Goal: Task Accomplishment & Management: Use online tool/utility

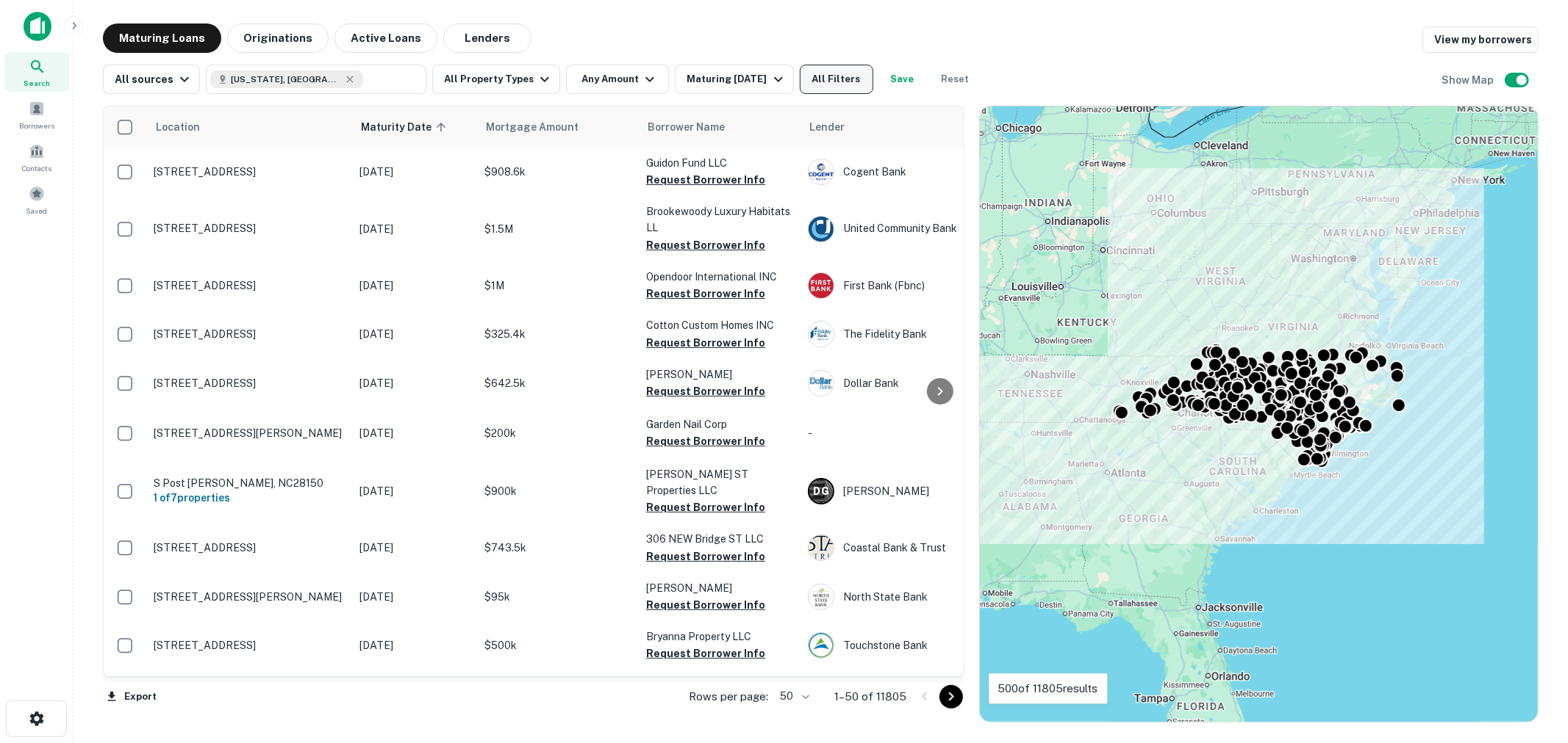
click at [825, 69] on button "All Filters" at bounding box center [836, 79] width 73 height 29
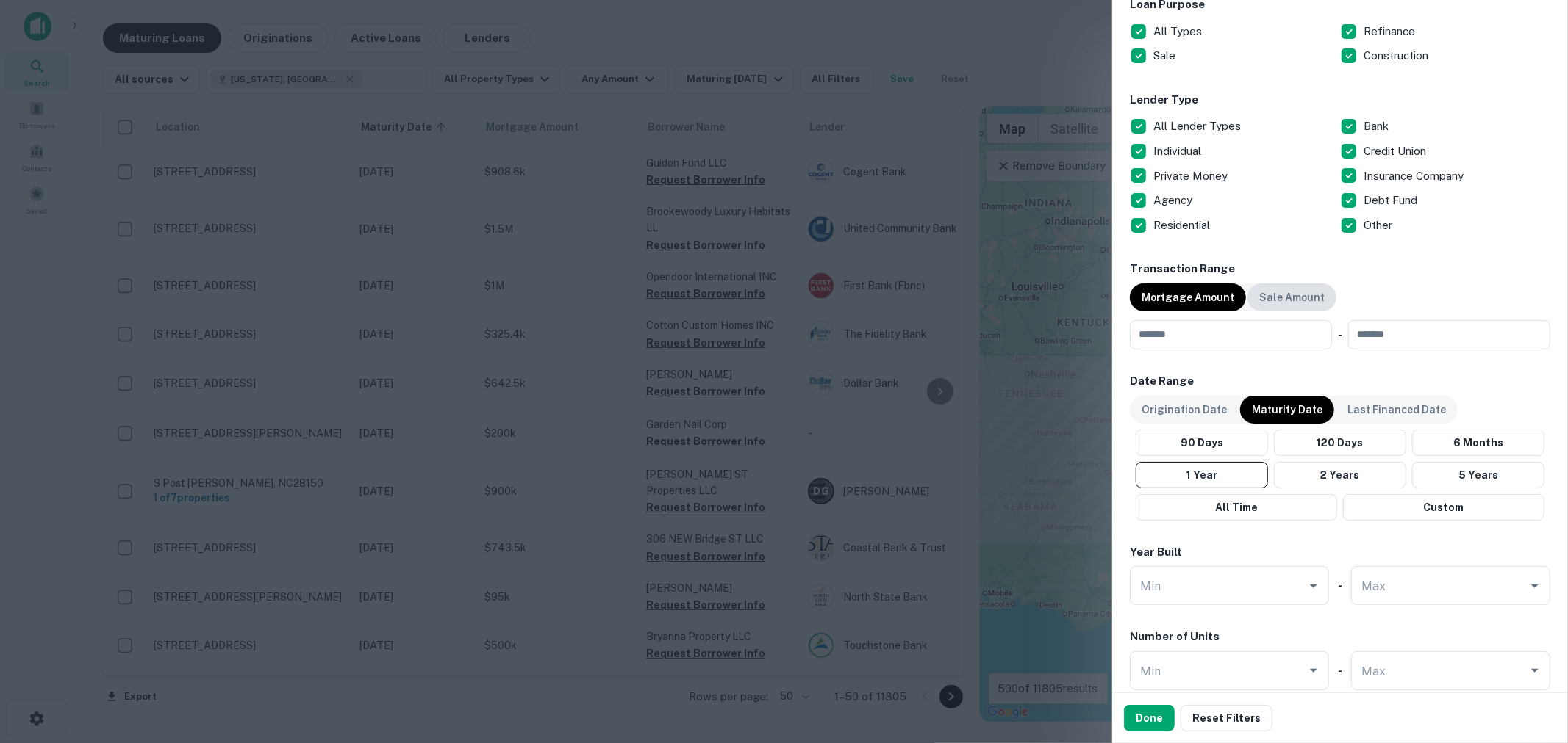
scroll to position [544, 0]
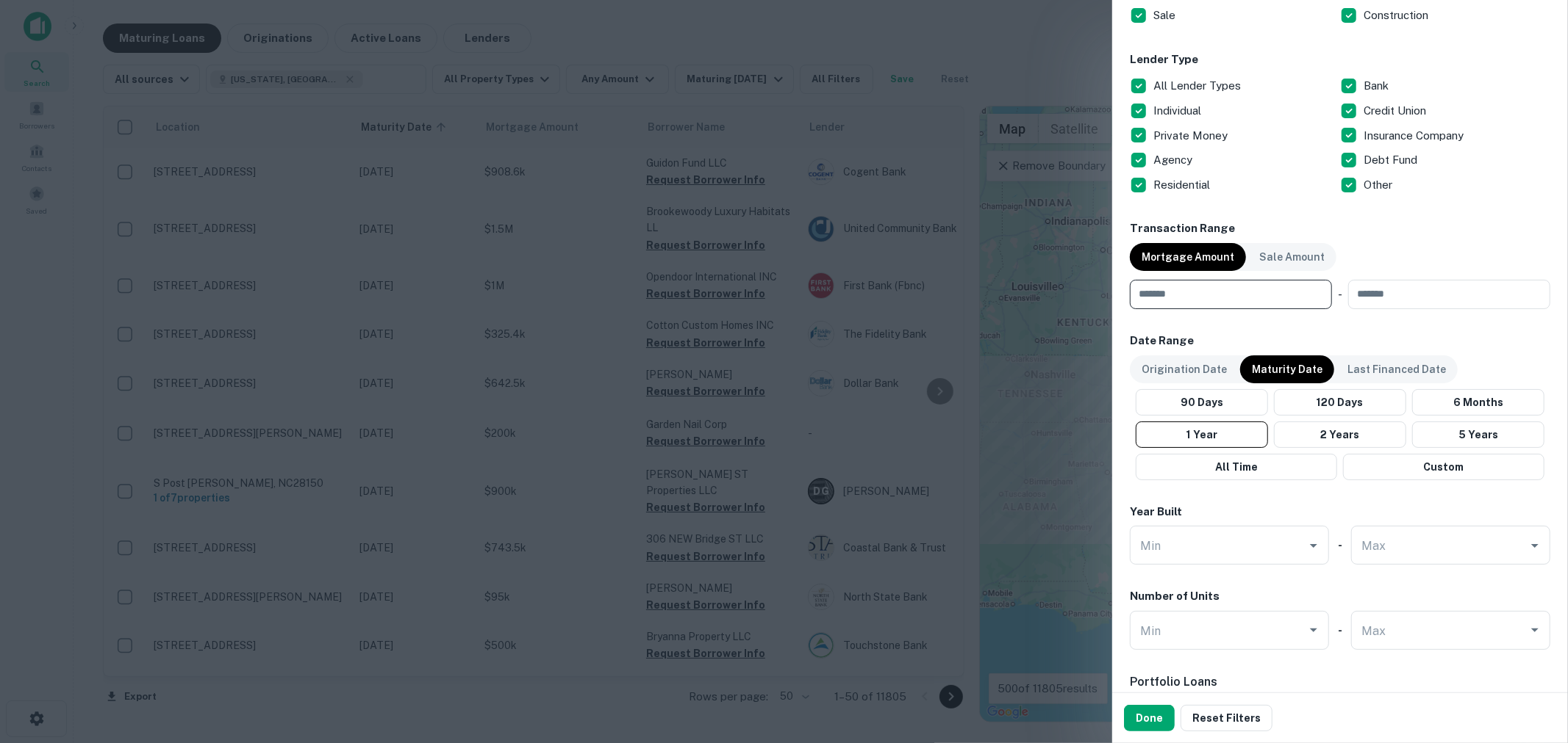
click at [1204, 305] on input "number" at bounding box center [1226, 295] width 191 height 29
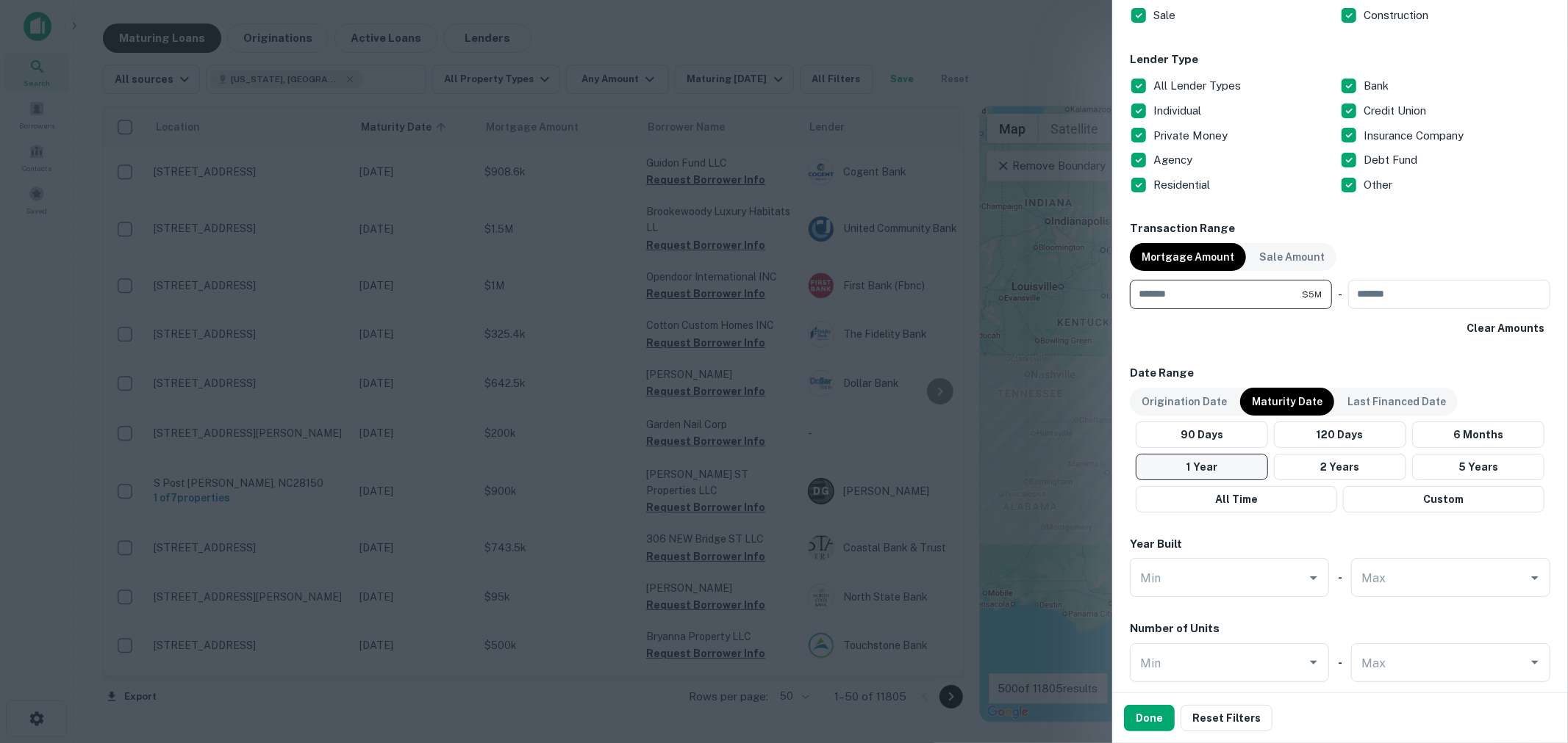
type input "*******"
click at [1237, 468] on button "1 Year" at bounding box center [1202, 467] width 132 height 26
click at [1145, 723] on button "Done" at bounding box center [1149, 718] width 50 height 26
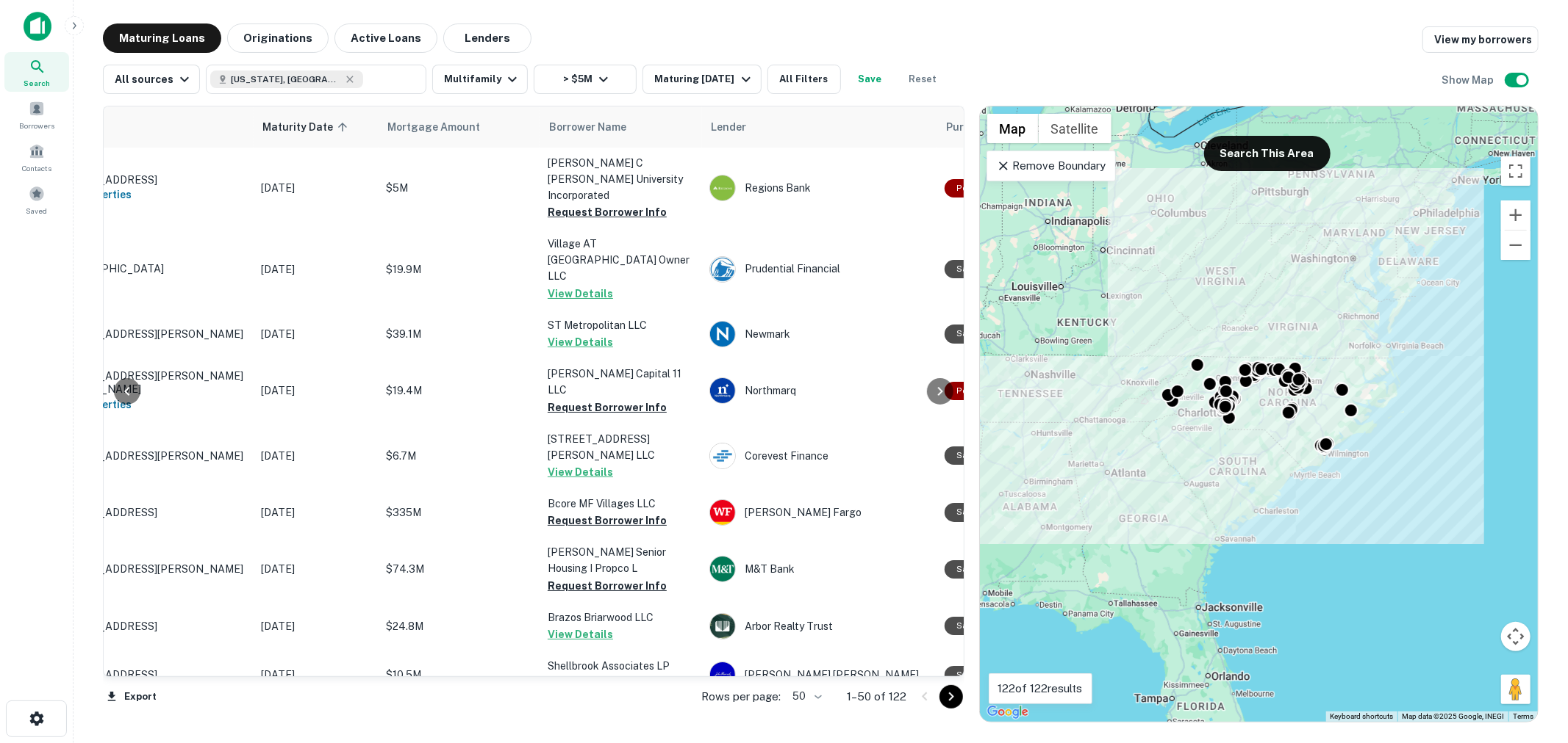
scroll to position [0, 101]
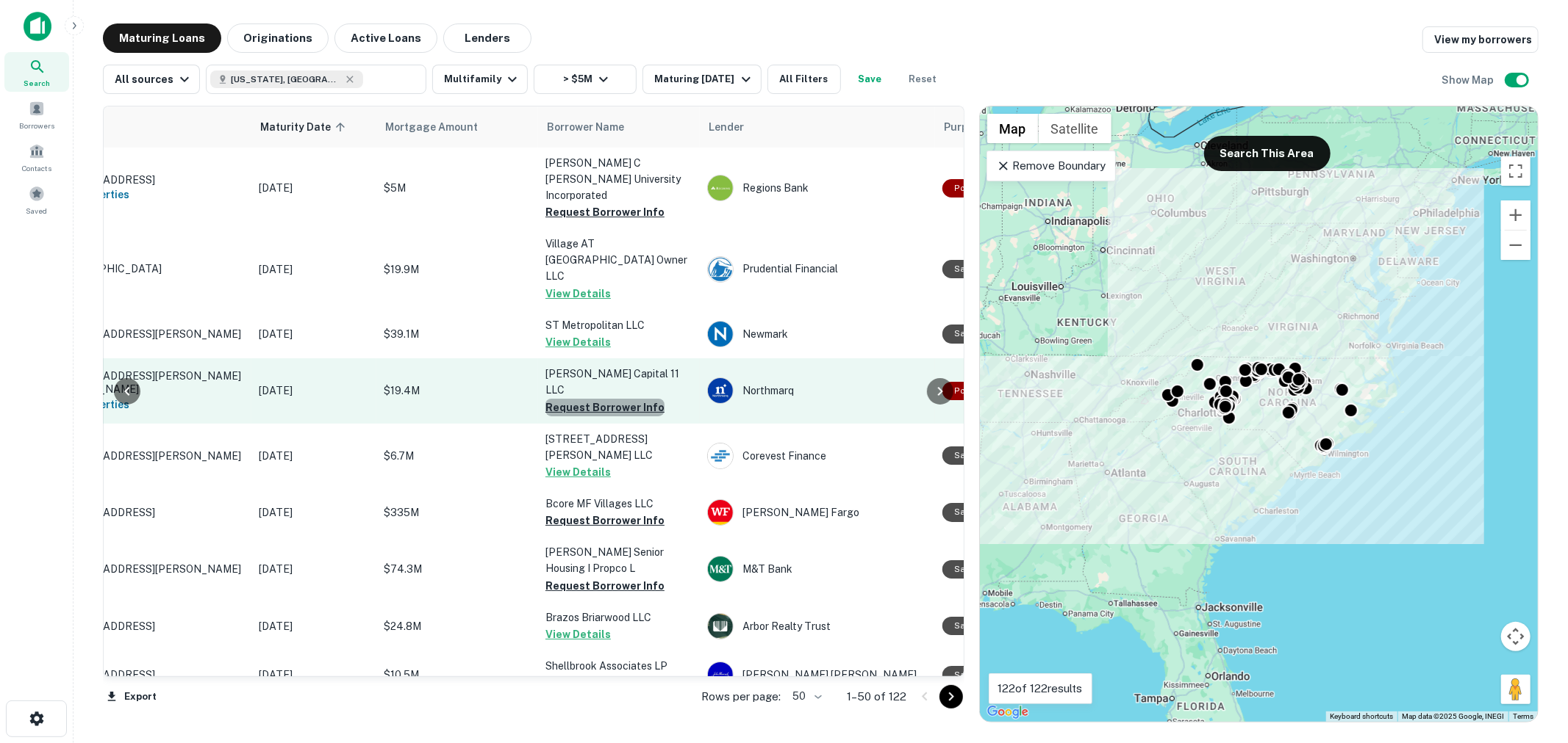
click at [610, 399] on button "Request Borrower Info" at bounding box center [604, 408] width 119 height 17
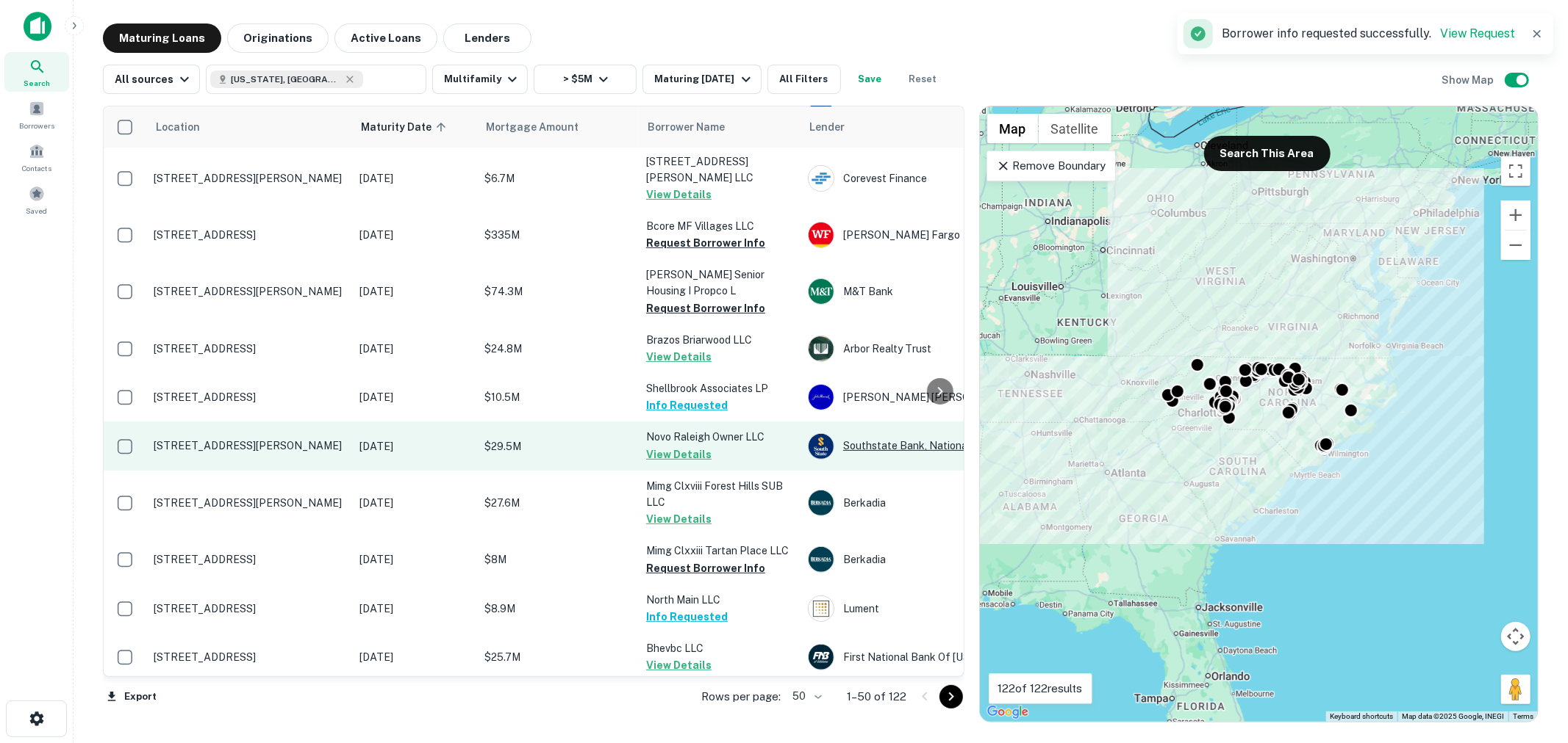
scroll to position [327, 0]
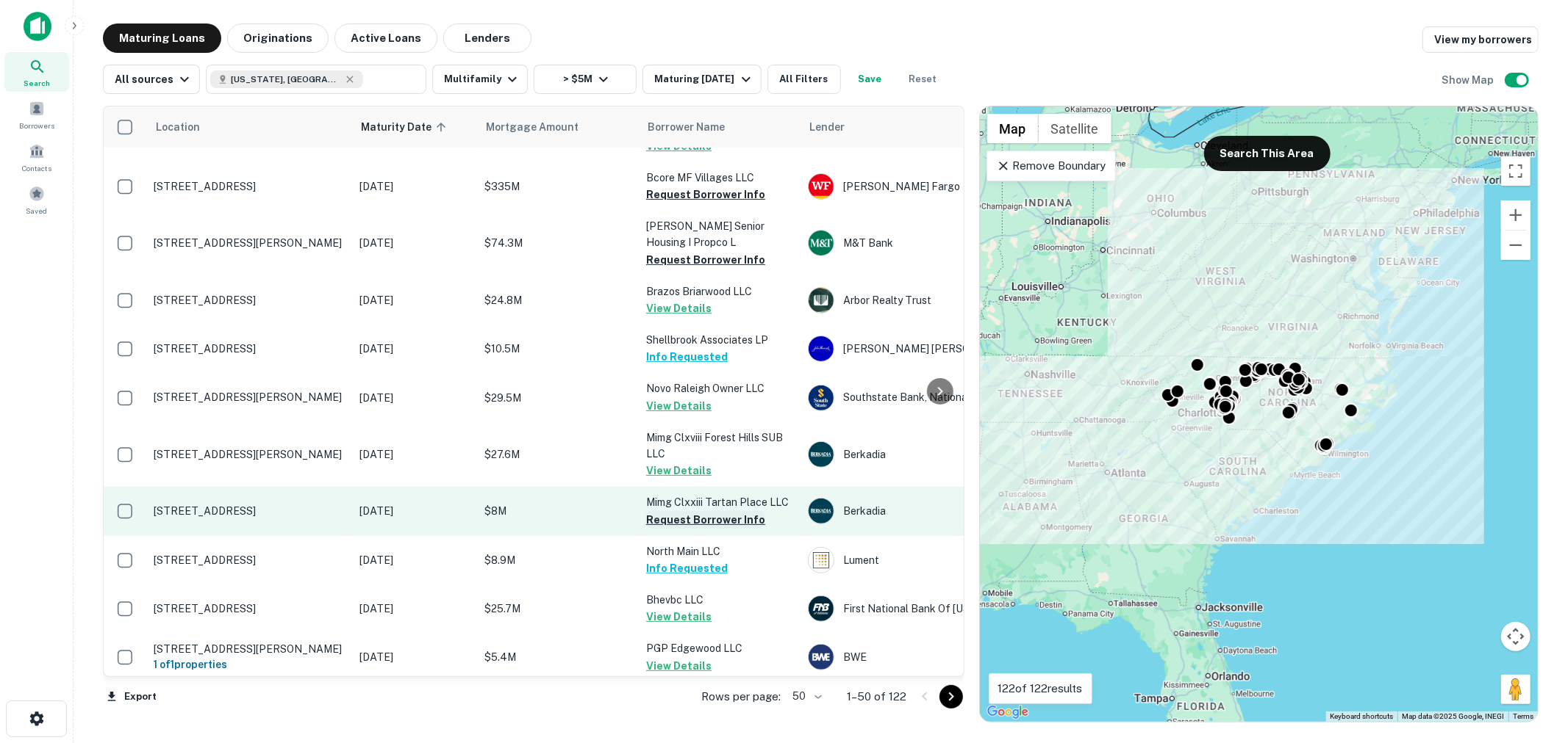
click at [717, 511] on button "Request Borrower Info" at bounding box center [705, 520] width 119 height 17
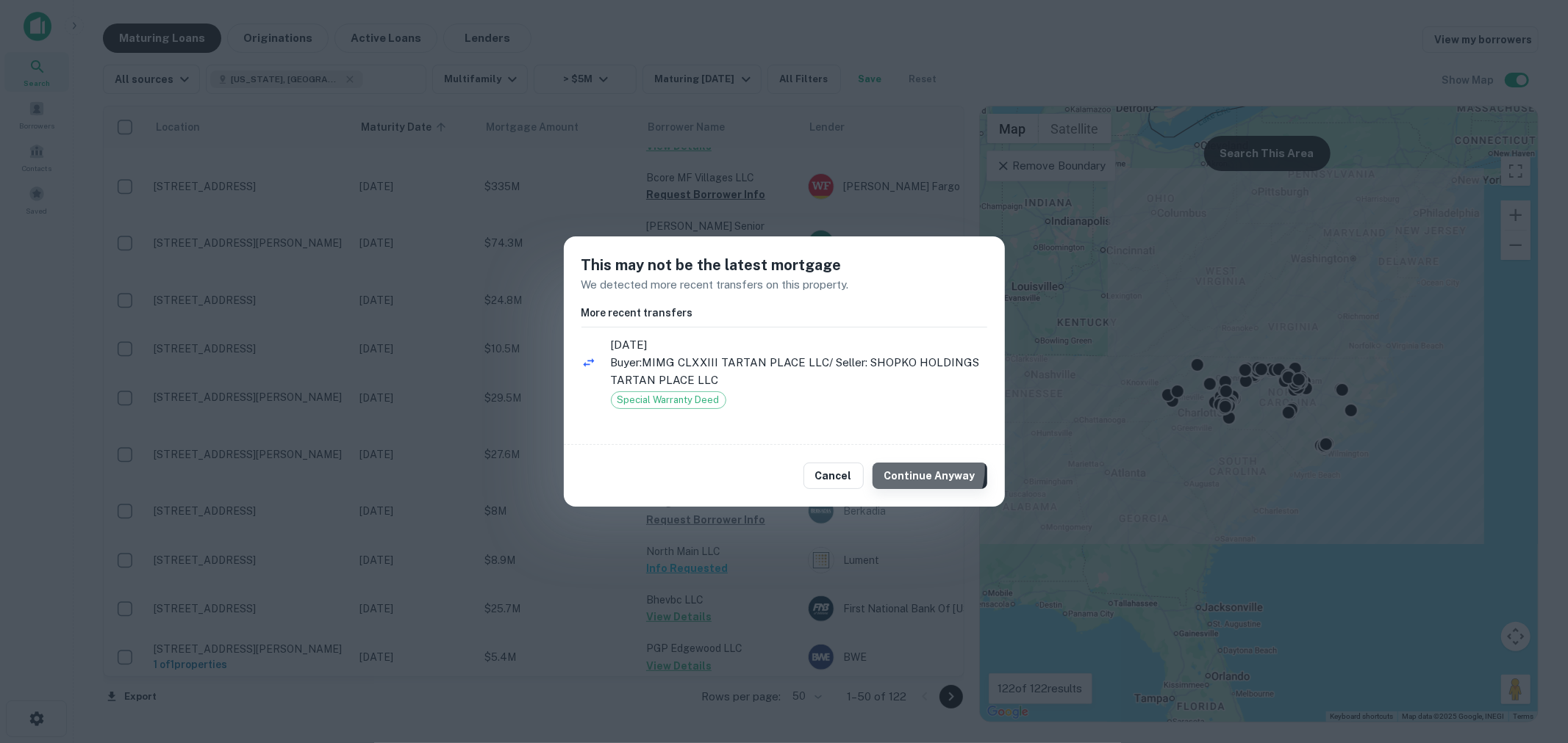
click at [918, 469] on button "Continue Anyway" at bounding box center [930, 475] width 115 height 26
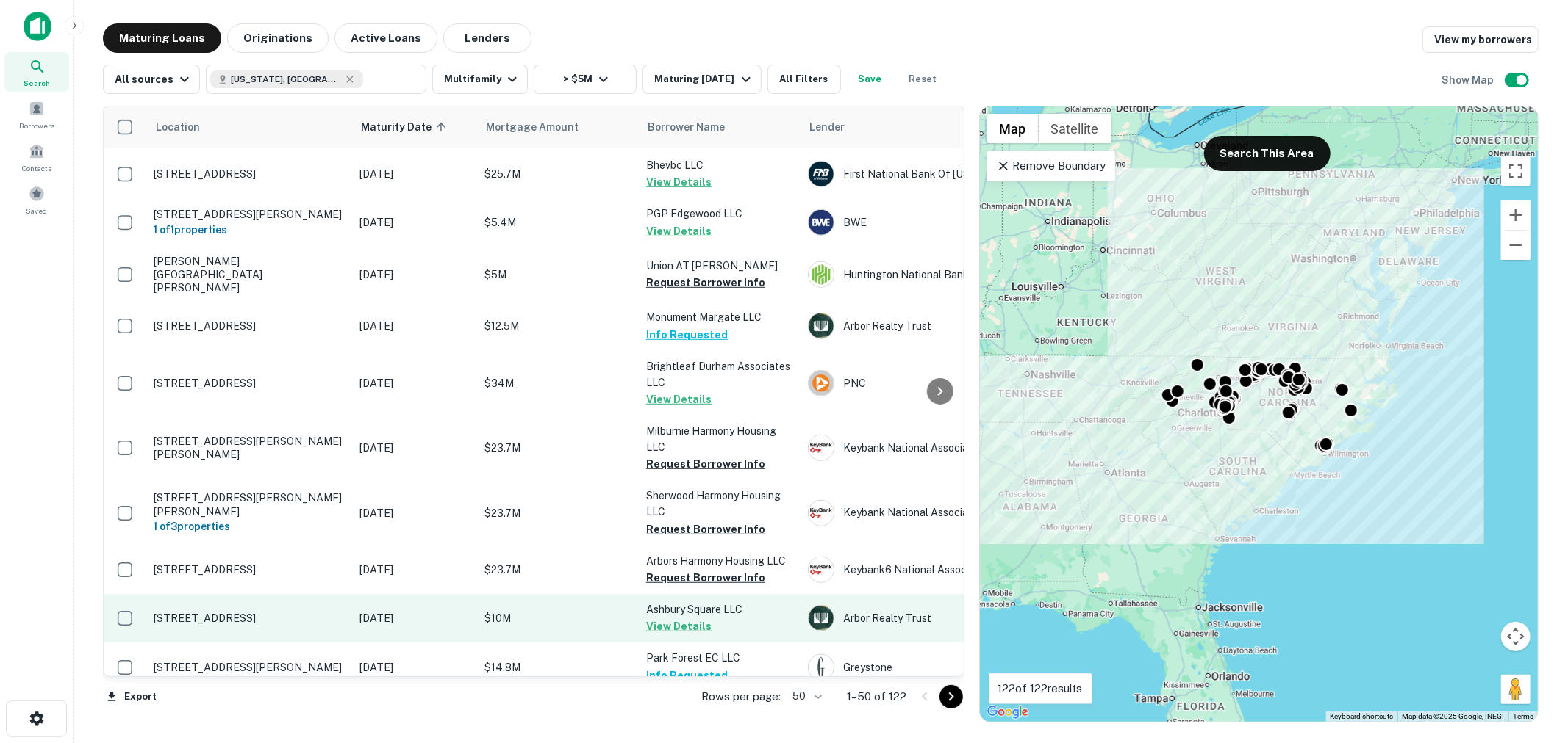
scroll to position [871, 0]
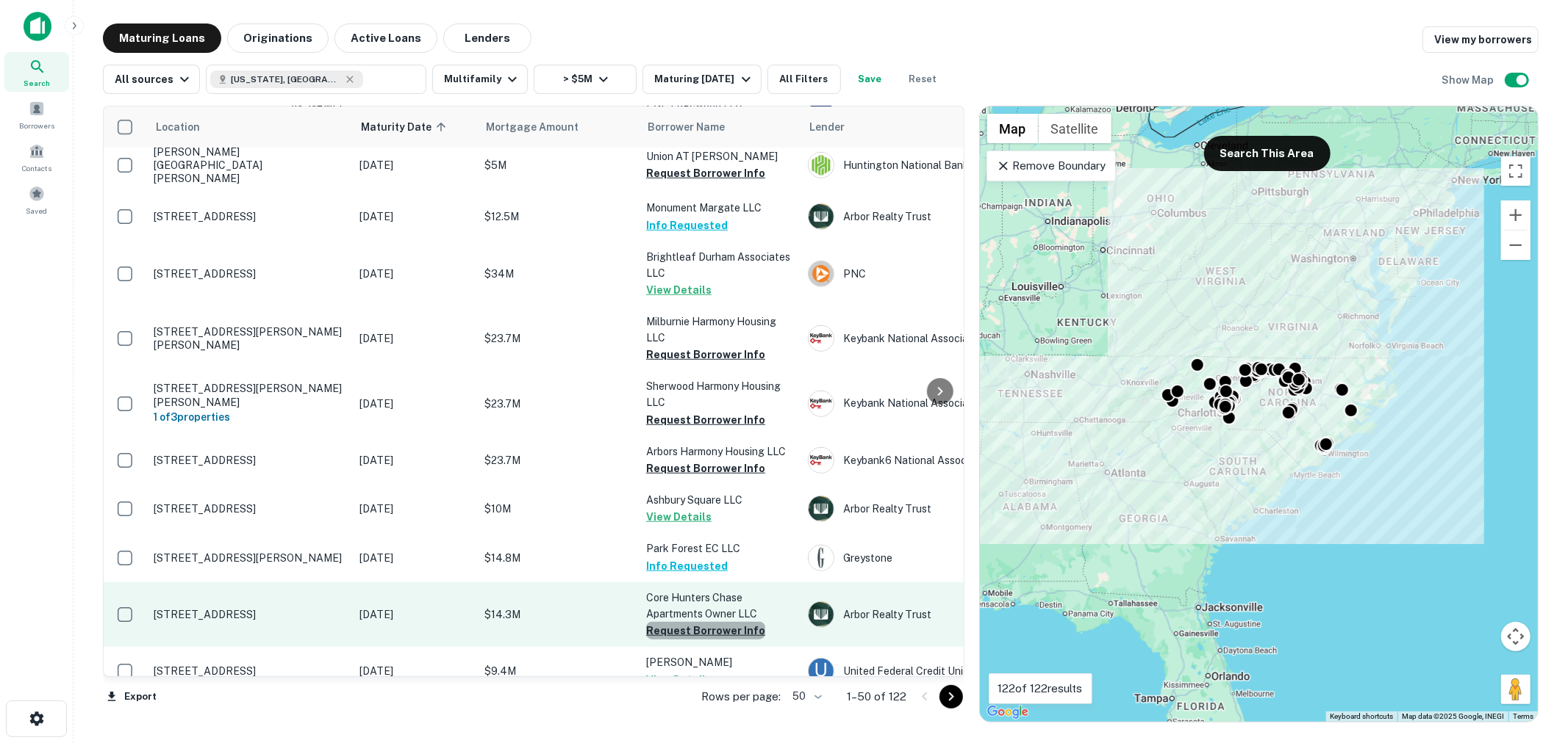
click at [707, 622] on button "Request Borrower Info" at bounding box center [705, 631] width 119 height 17
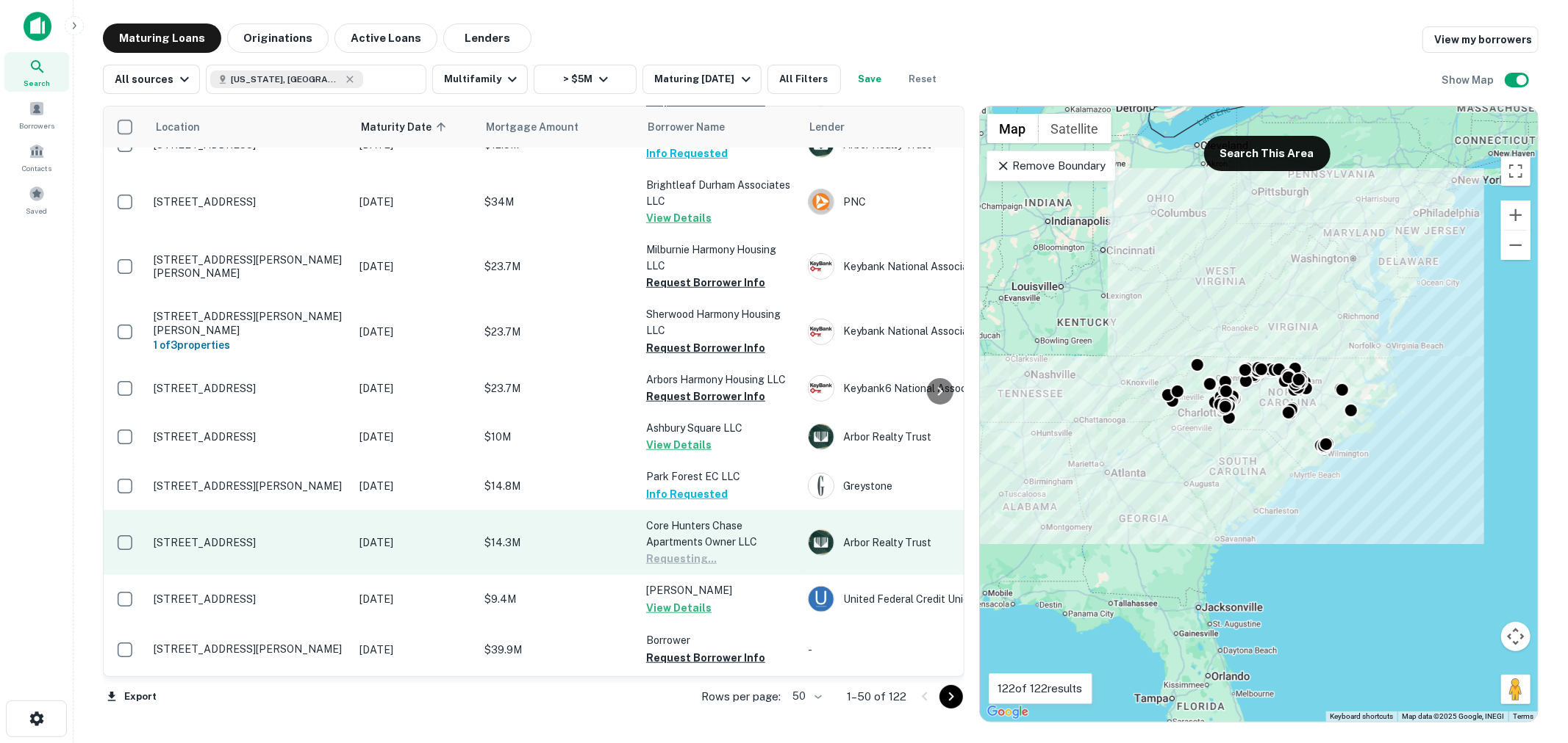
scroll to position [980, 0]
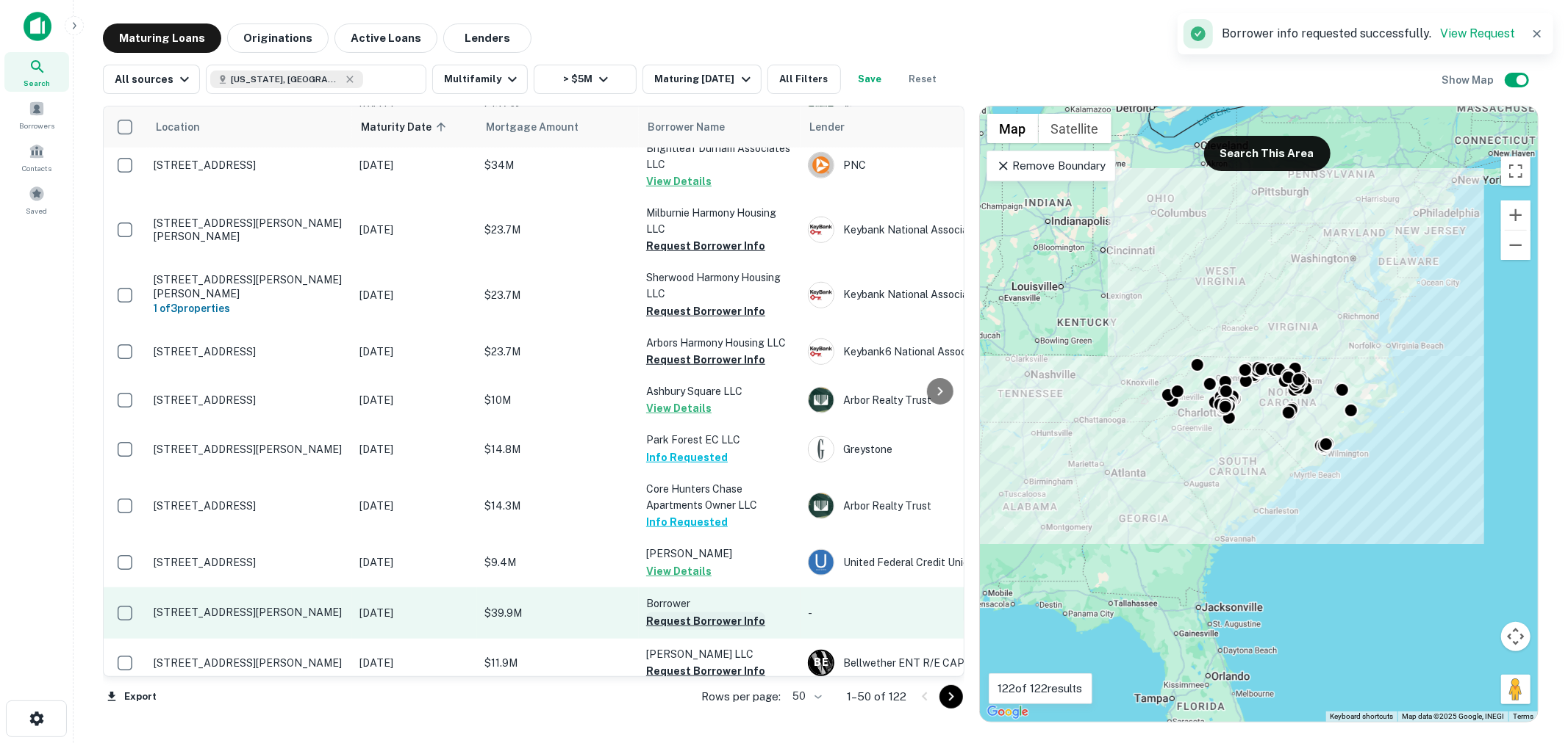
click at [691, 613] on button "Request Borrower Info" at bounding box center [705, 621] width 119 height 17
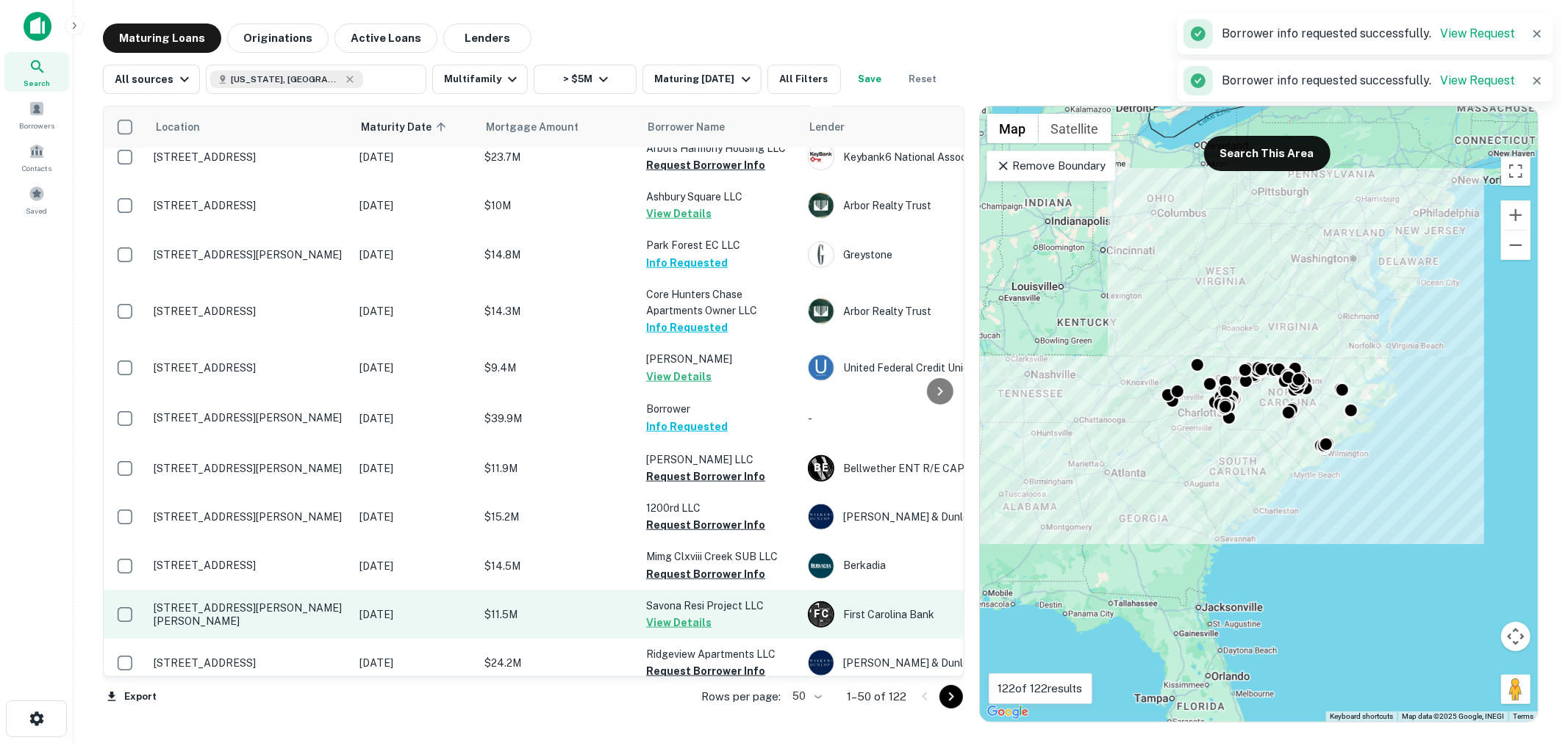
scroll to position [1197, 0]
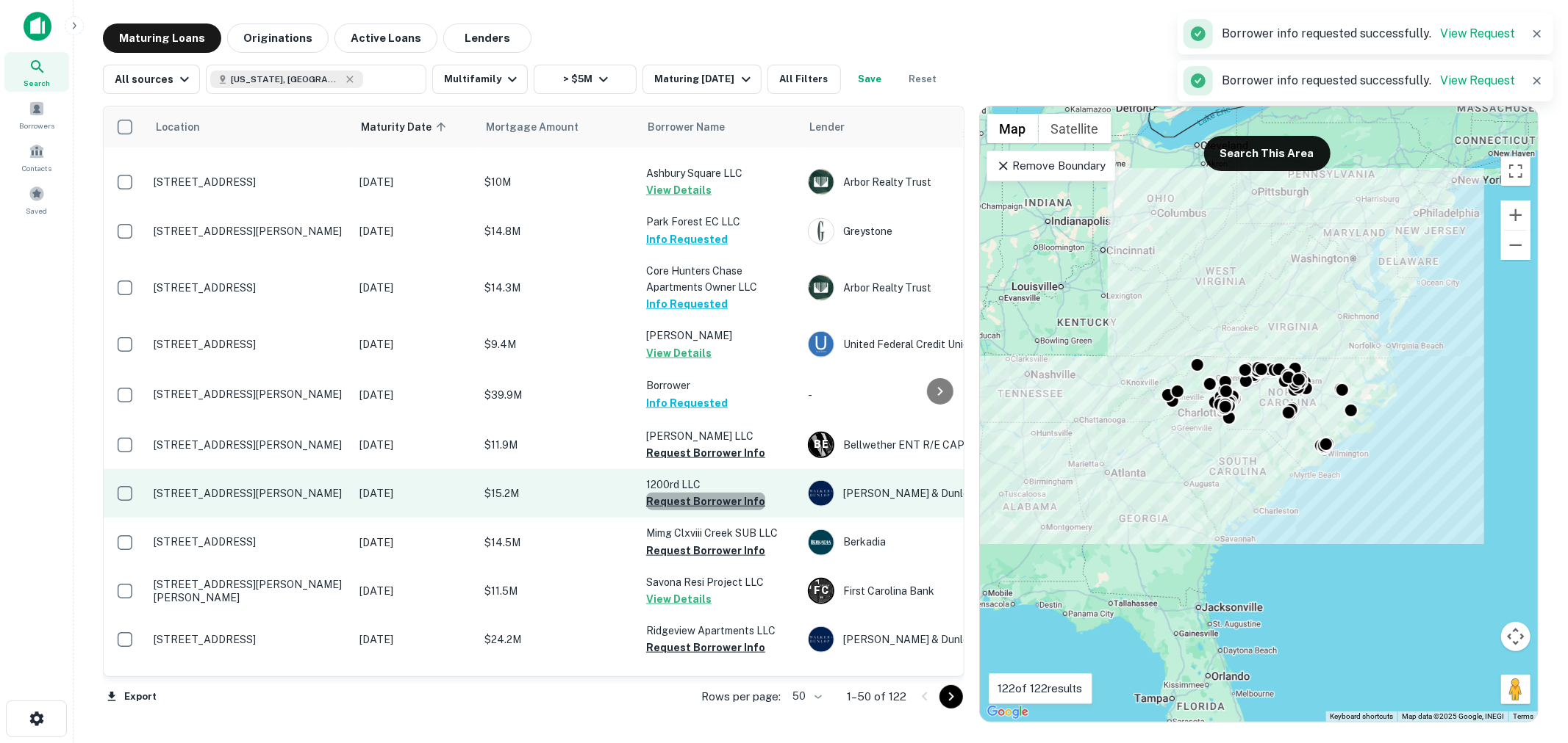
click at [722, 493] on button "Request Borrower Info" at bounding box center [705, 501] width 119 height 17
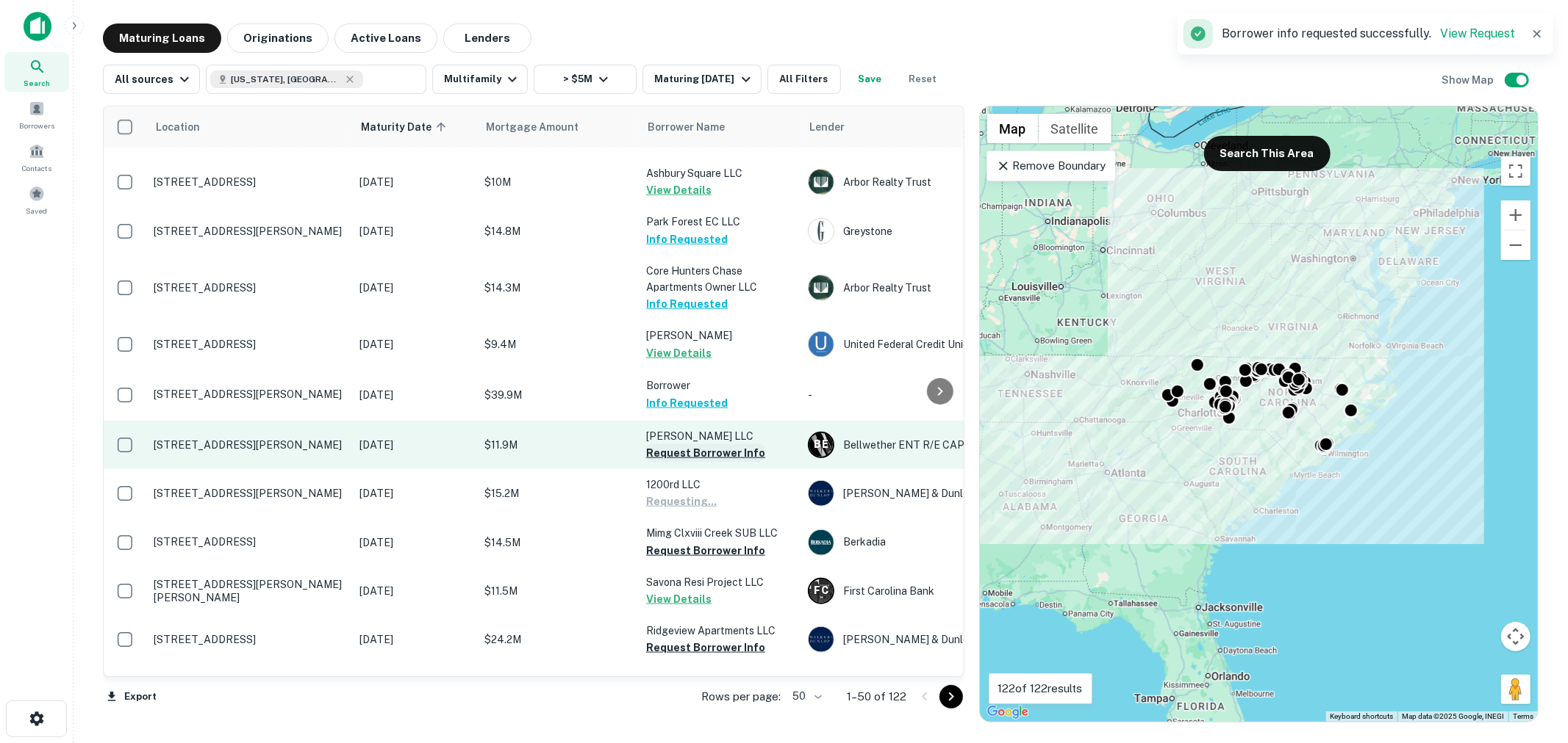
click at [719, 444] on button "Request Borrower Info" at bounding box center [705, 453] width 119 height 17
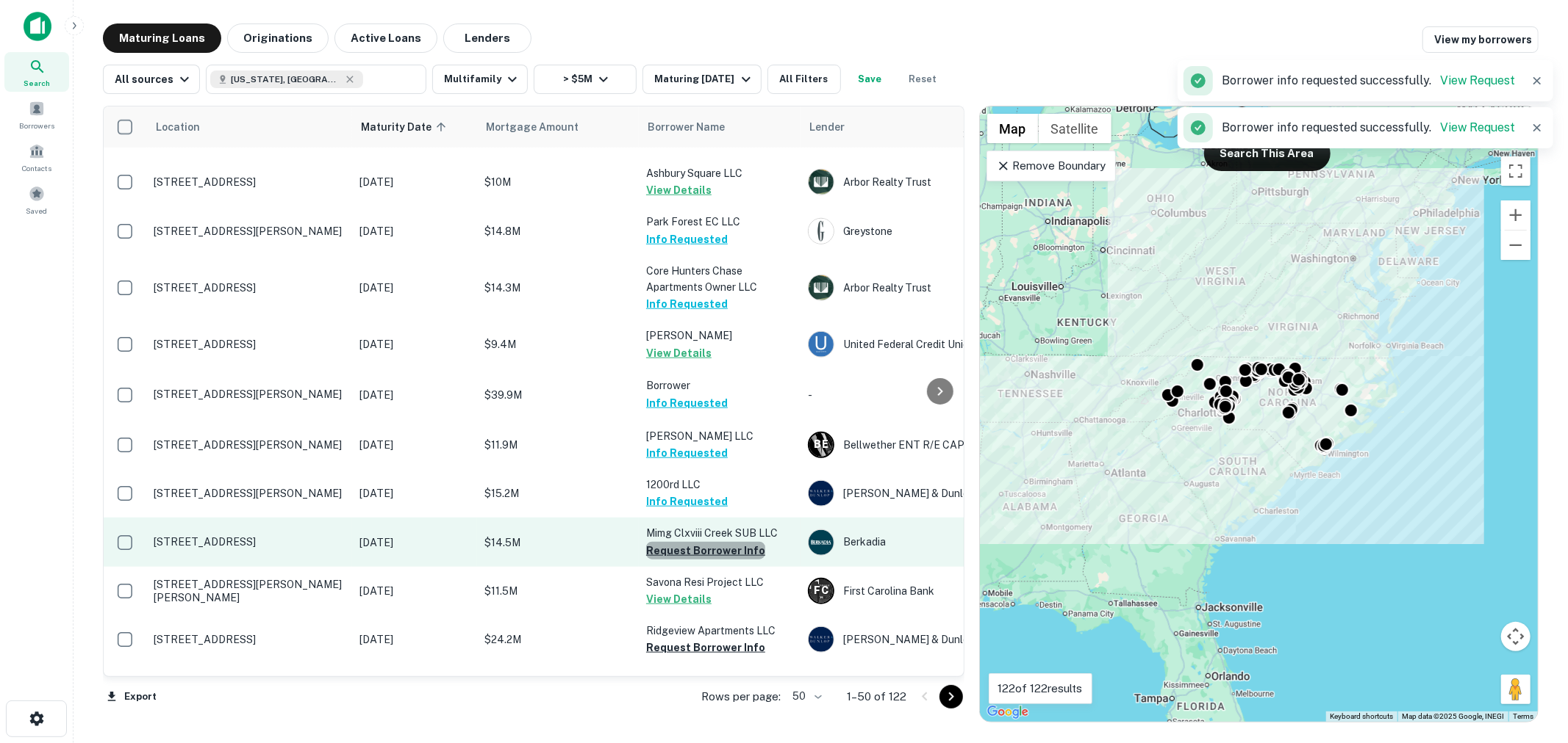
click at [713, 542] on button "Request Borrower Info" at bounding box center [705, 551] width 119 height 17
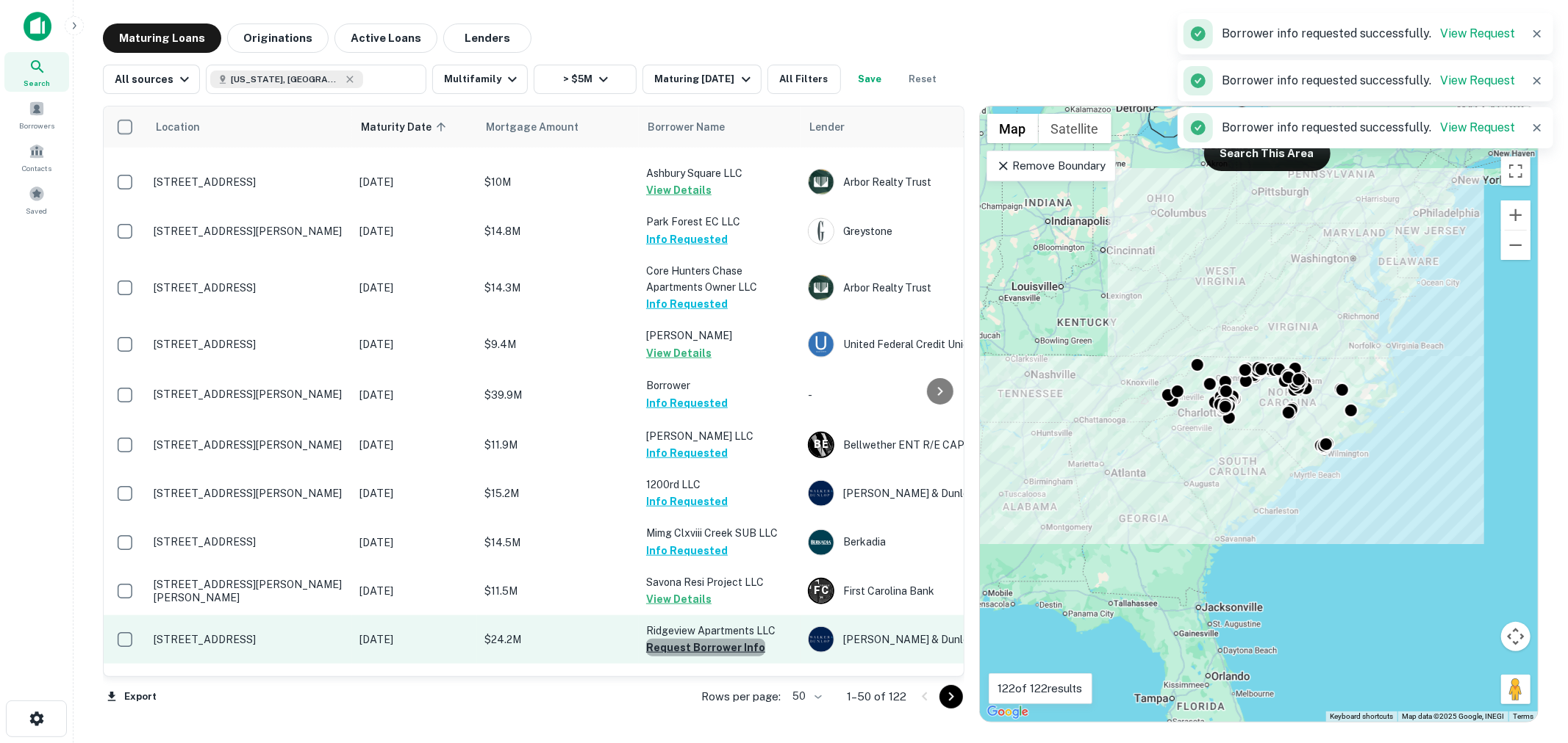
click at [707, 639] on button "Request Borrower Info" at bounding box center [705, 647] width 119 height 17
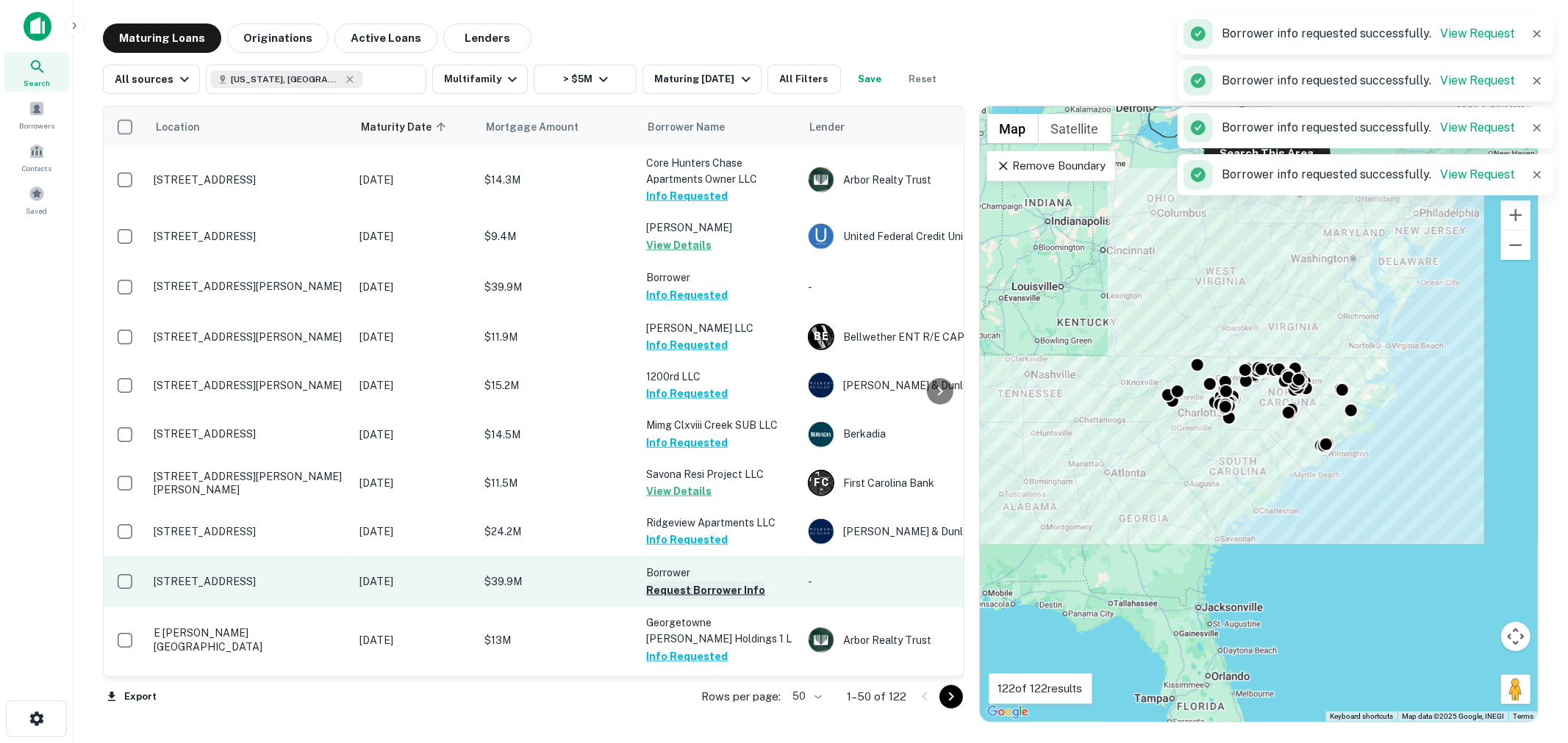
click at [710, 582] on button "Request Borrower Info" at bounding box center [705, 590] width 119 height 17
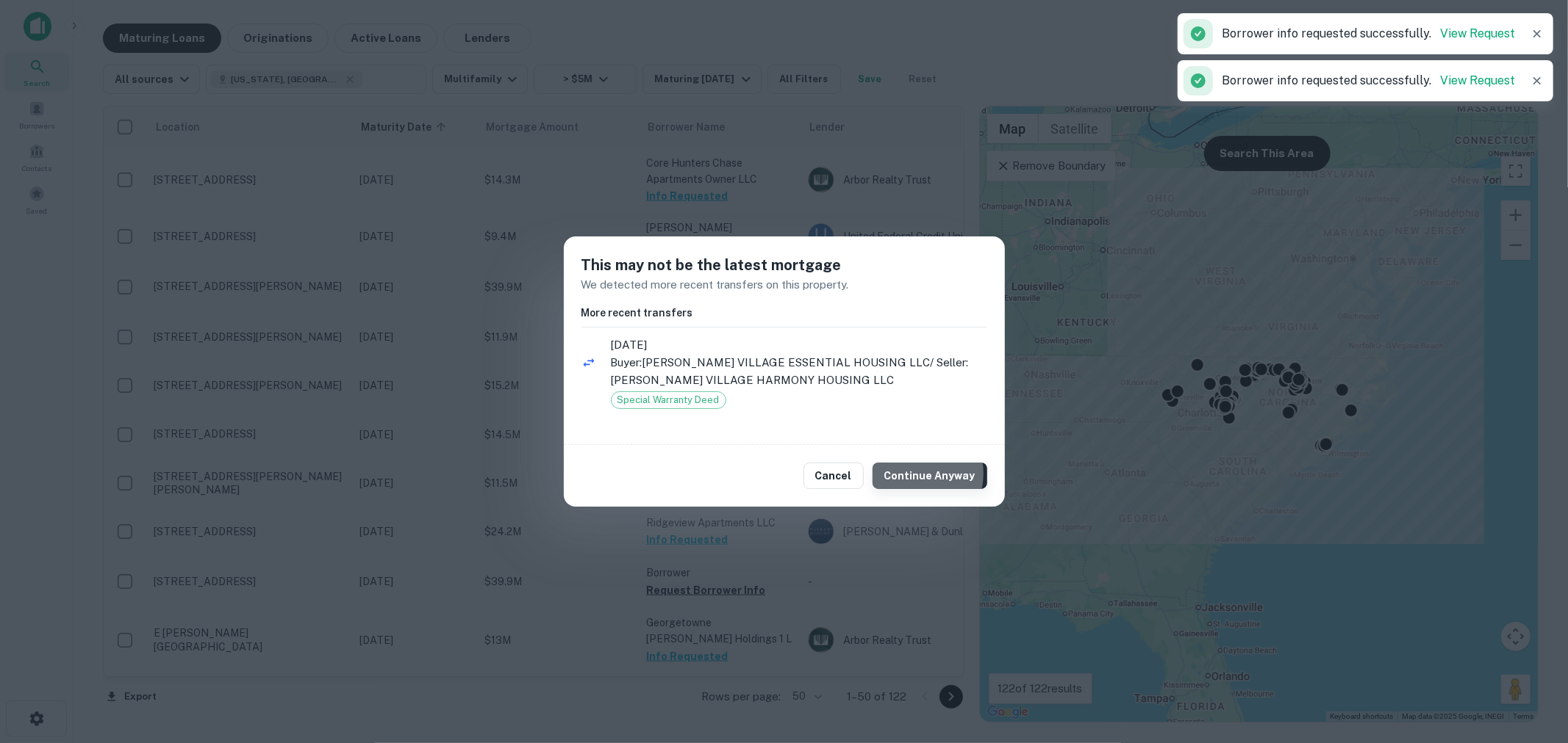
click at [921, 473] on button "Continue Anyway" at bounding box center [930, 475] width 115 height 26
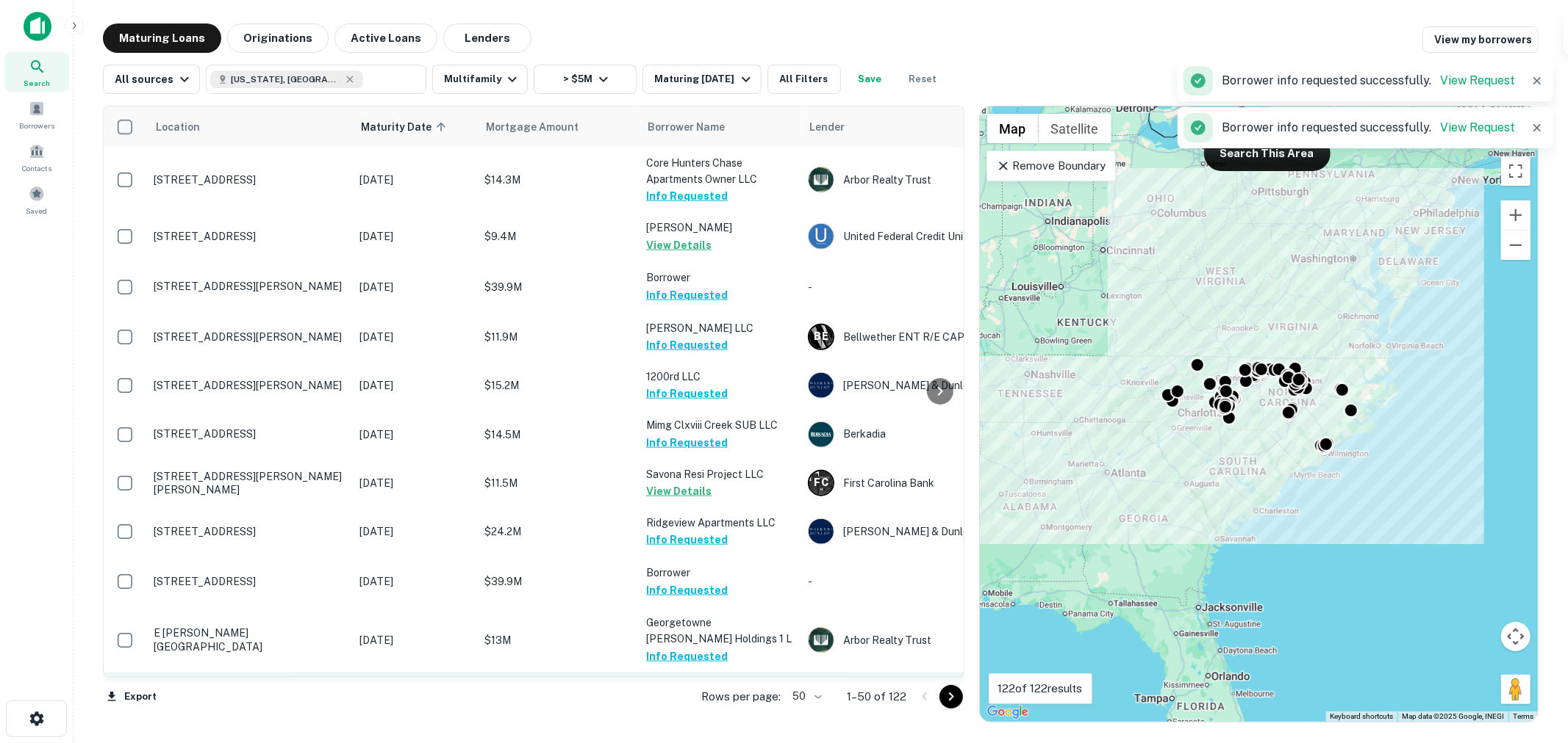
click at [708, 697] on button "Request Borrower Info" at bounding box center [705, 705] width 119 height 17
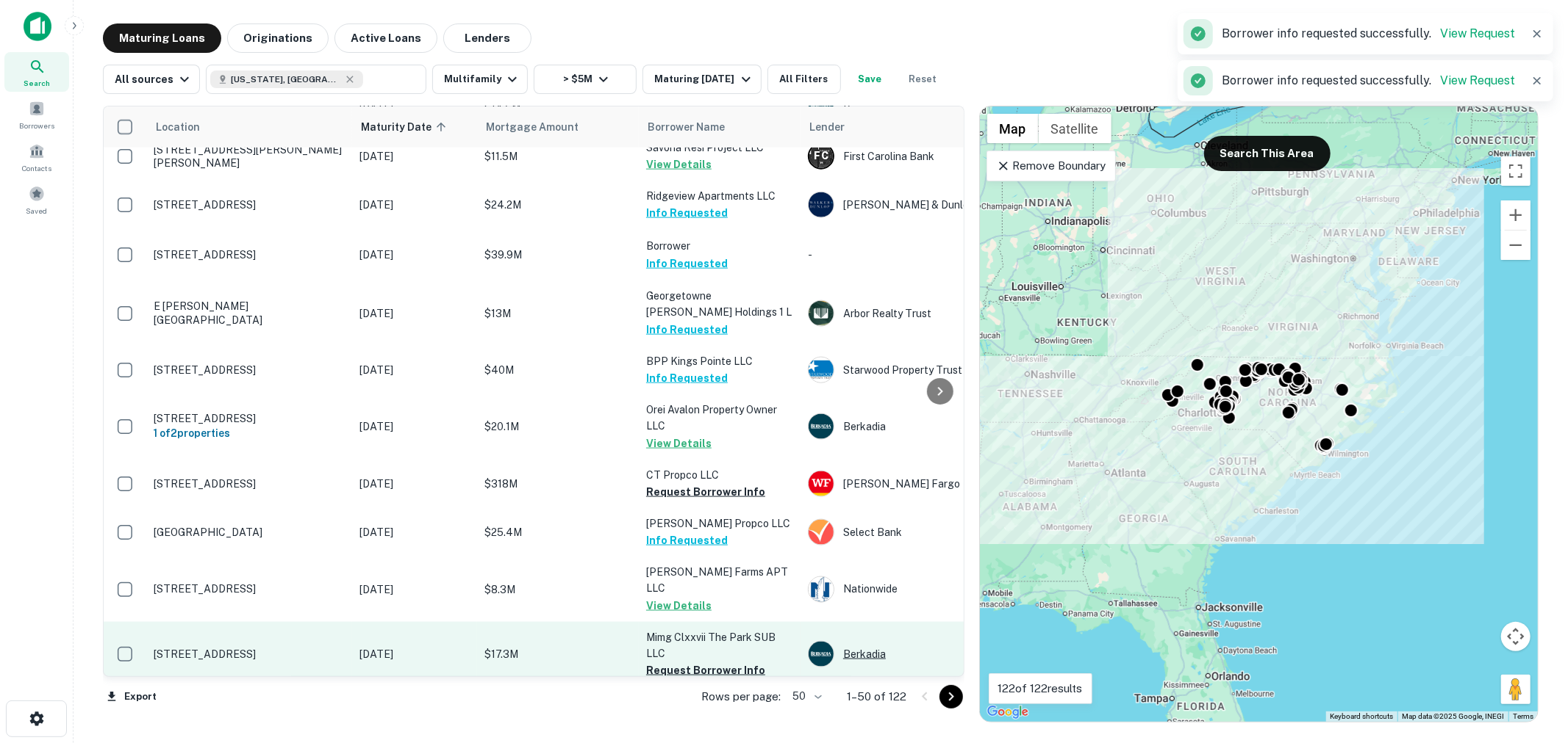
scroll to position [1741, 0]
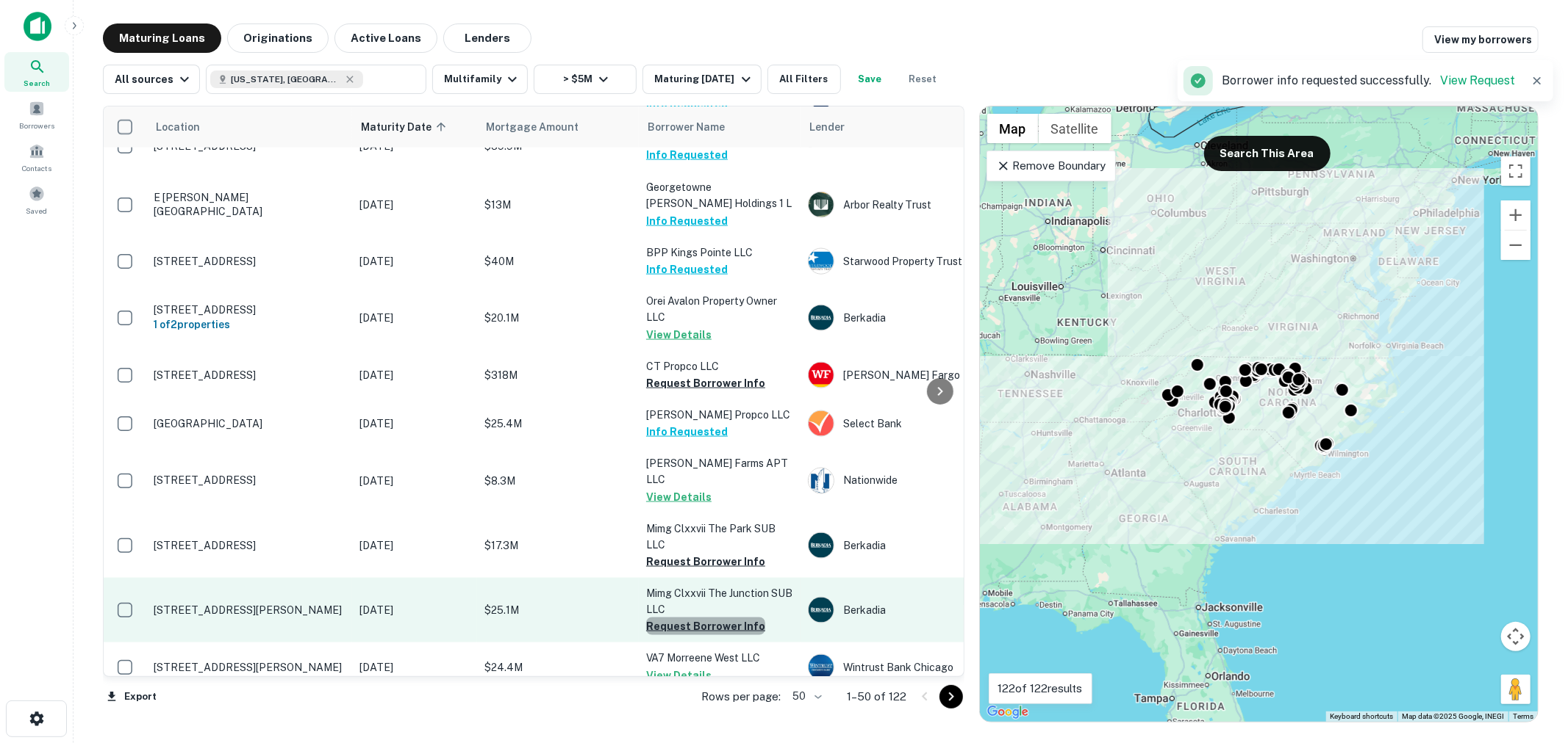
click at [713, 617] on button "Request Borrower Info" at bounding box center [705, 626] width 119 height 17
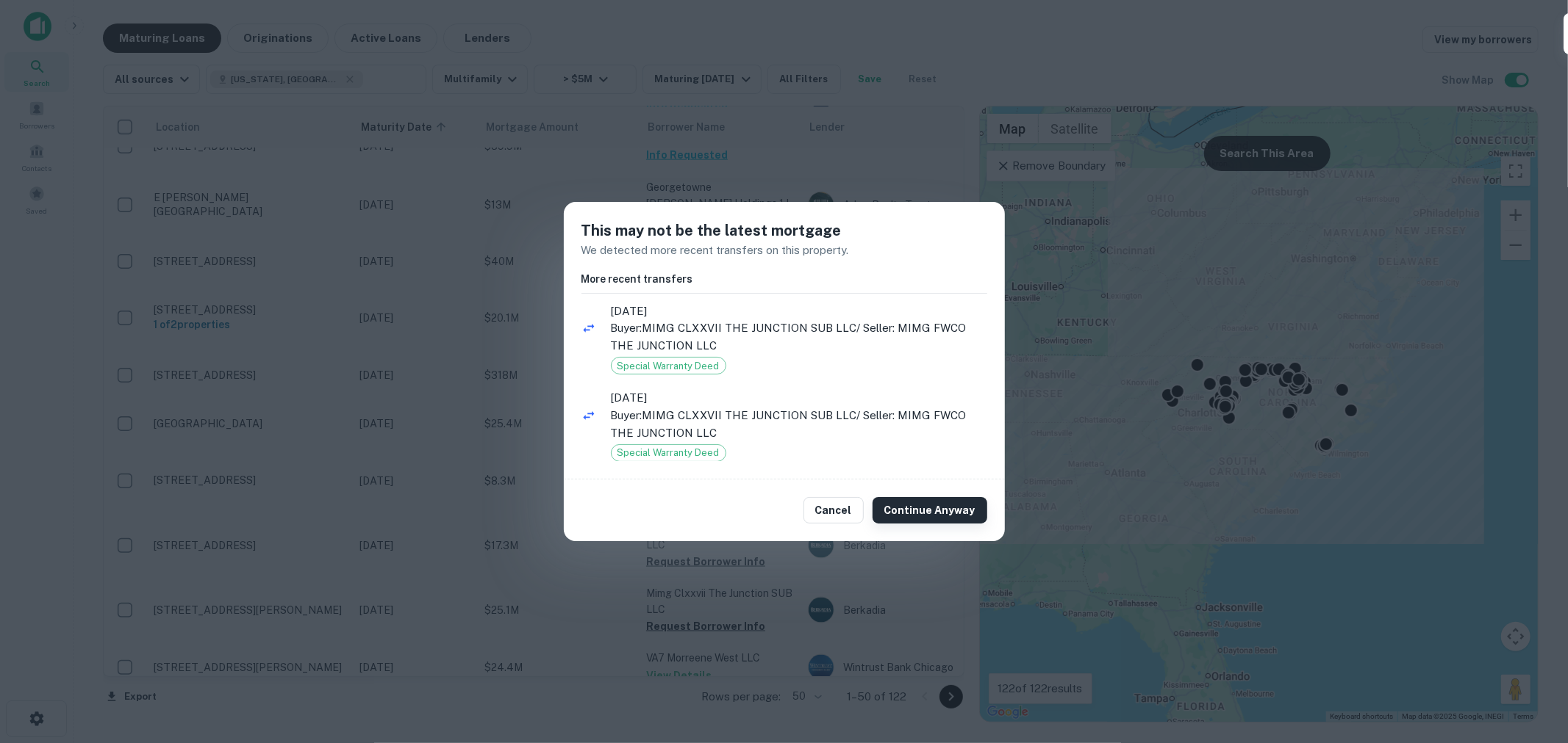
click at [917, 517] on button "Continue Anyway" at bounding box center [930, 510] width 115 height 26
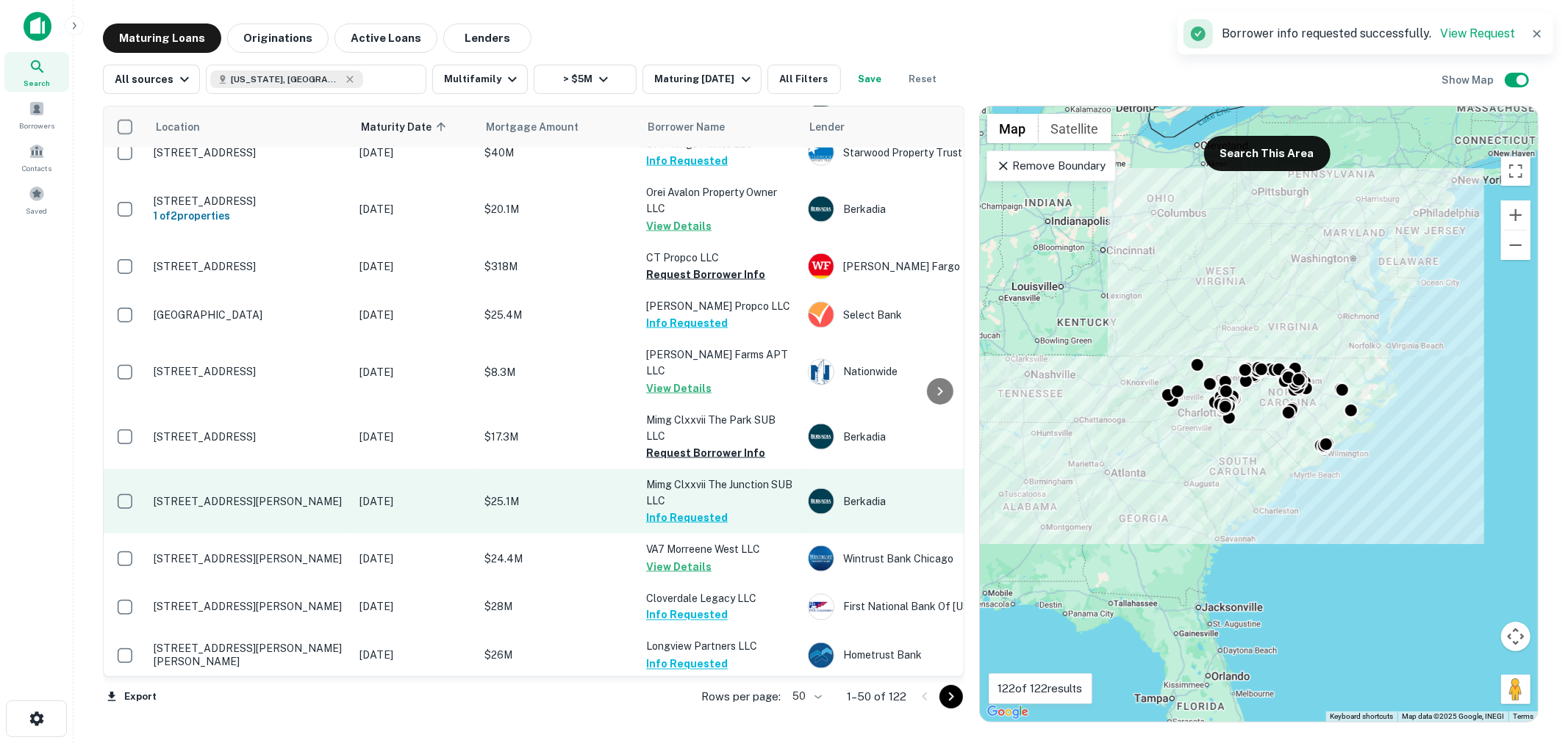
scroll to position [1958, 0]
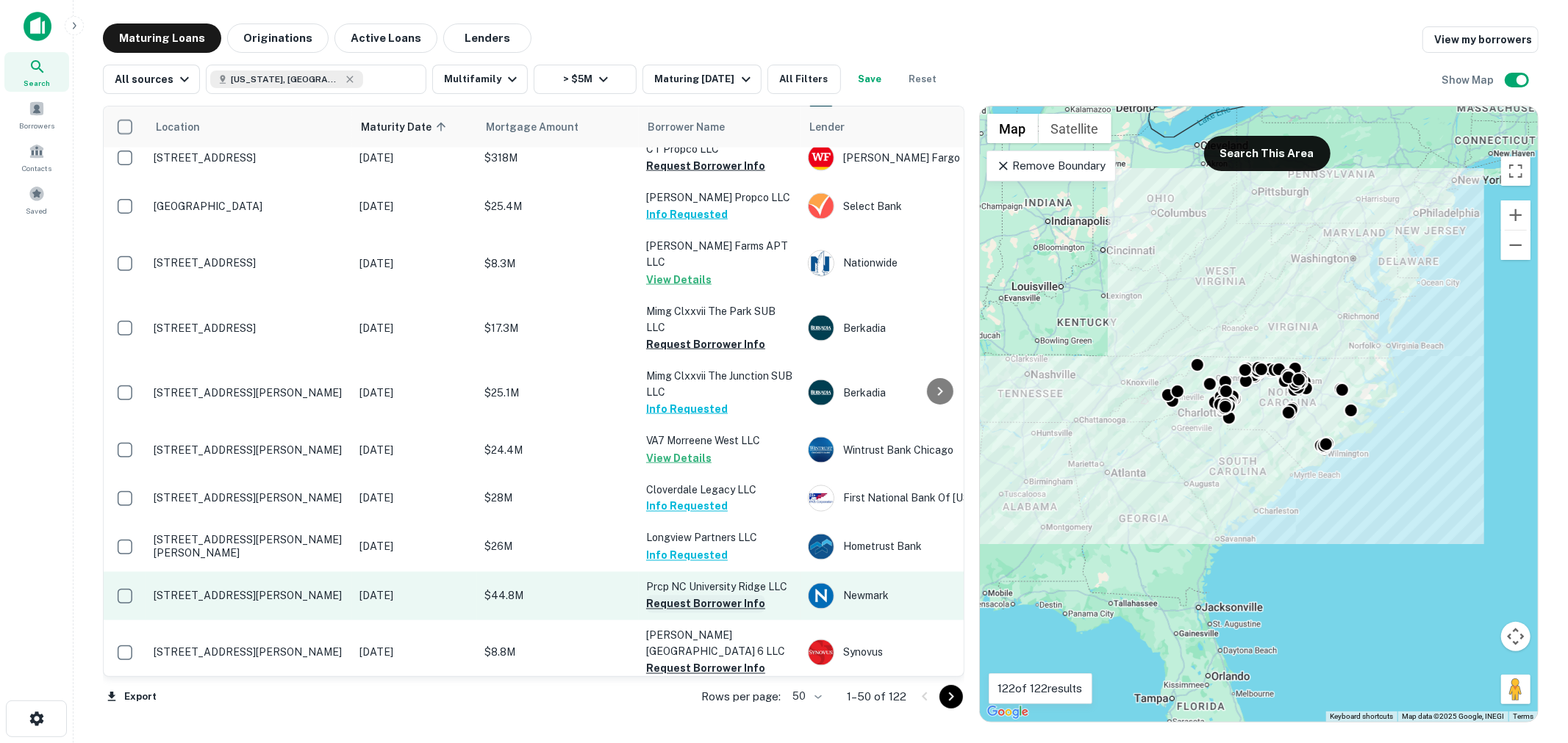
click at [715, 596] on button "Request Borrower Info" at bounding box center [705, 605] width 119 height 17
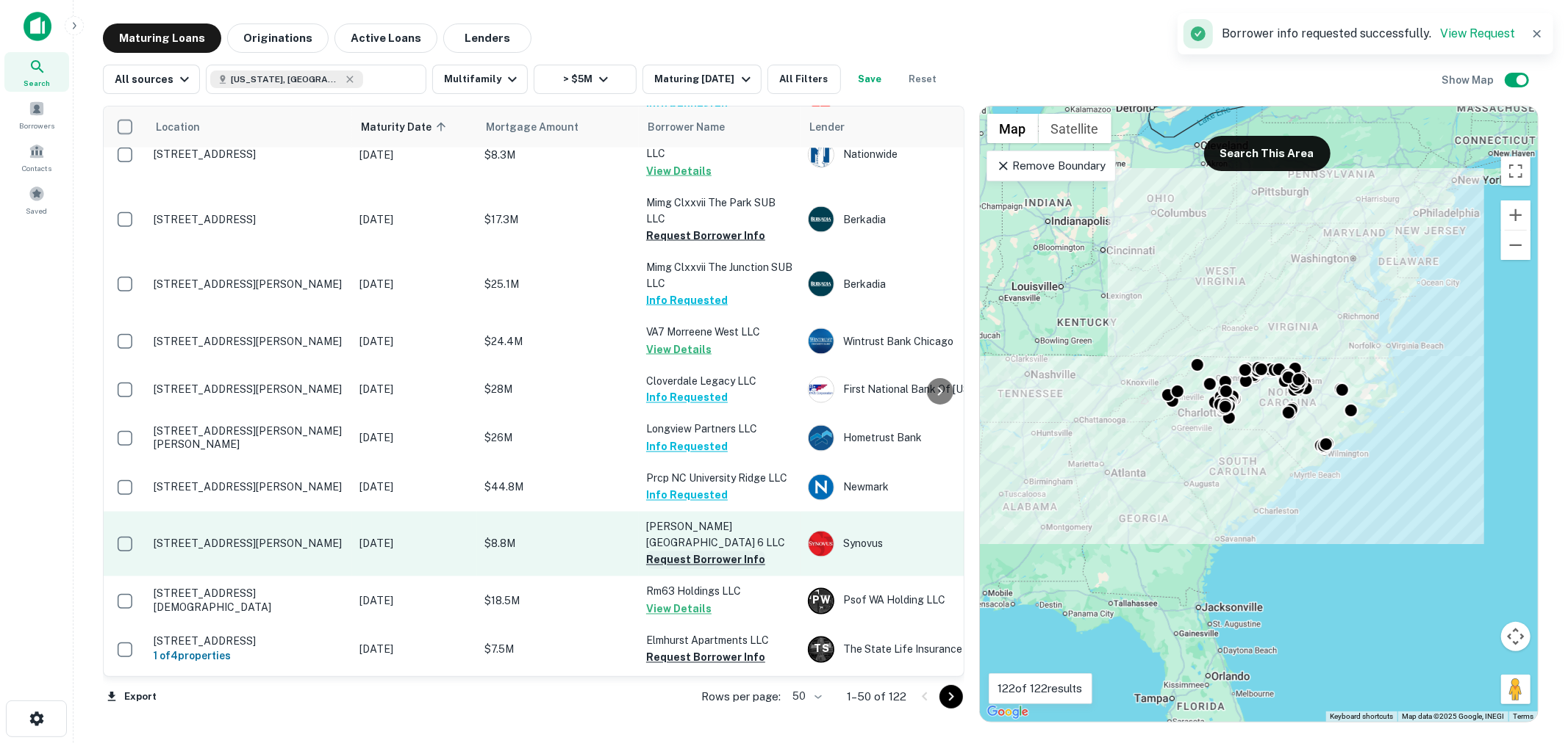
scroll to position [2147, 0]
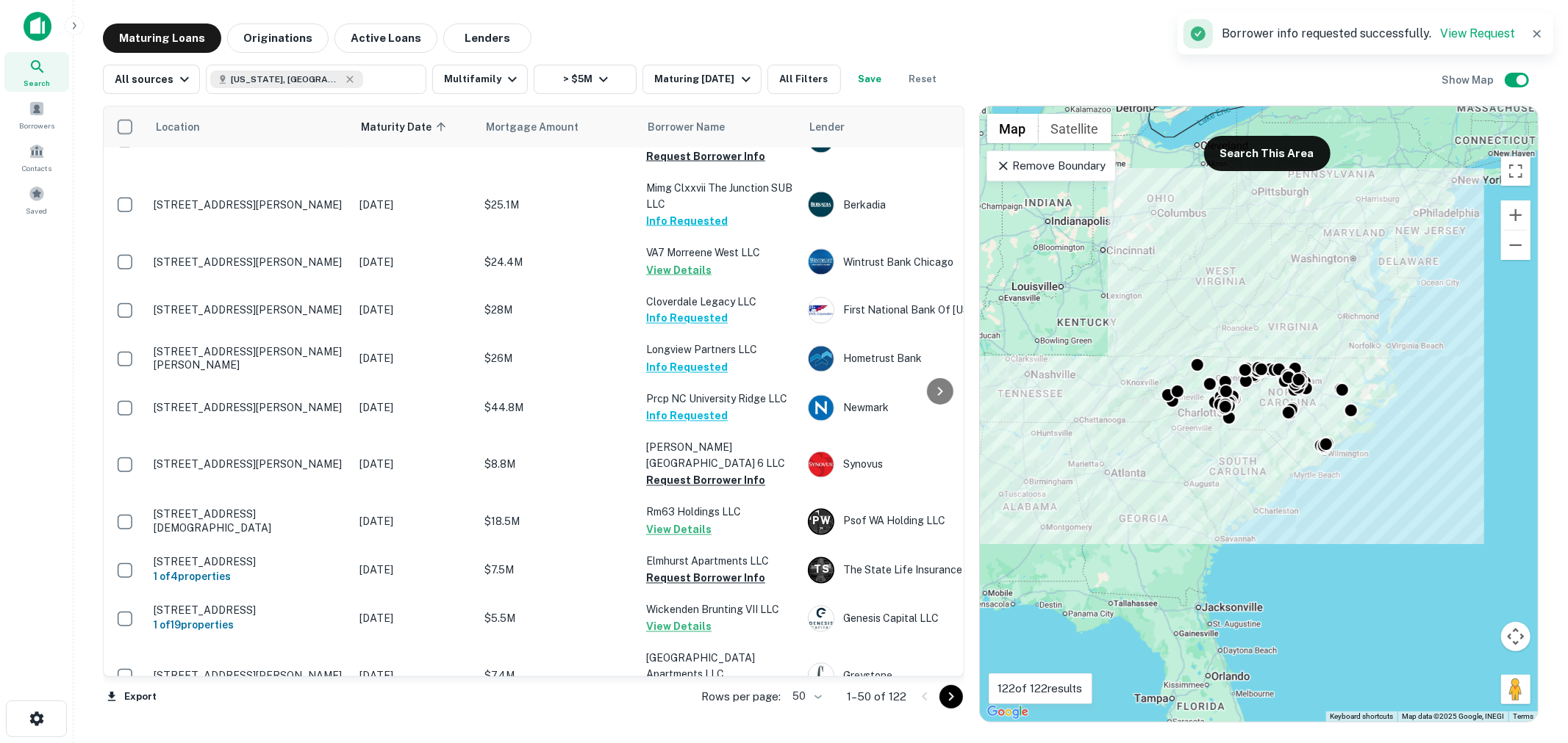
click at [706, 743] on button "Request Borrower Info" at bounding box center [705, 757] width 119 height 17
click at [949, 701] on icon "Go to next page" at bounding box center [951, 697] width 17 height 17
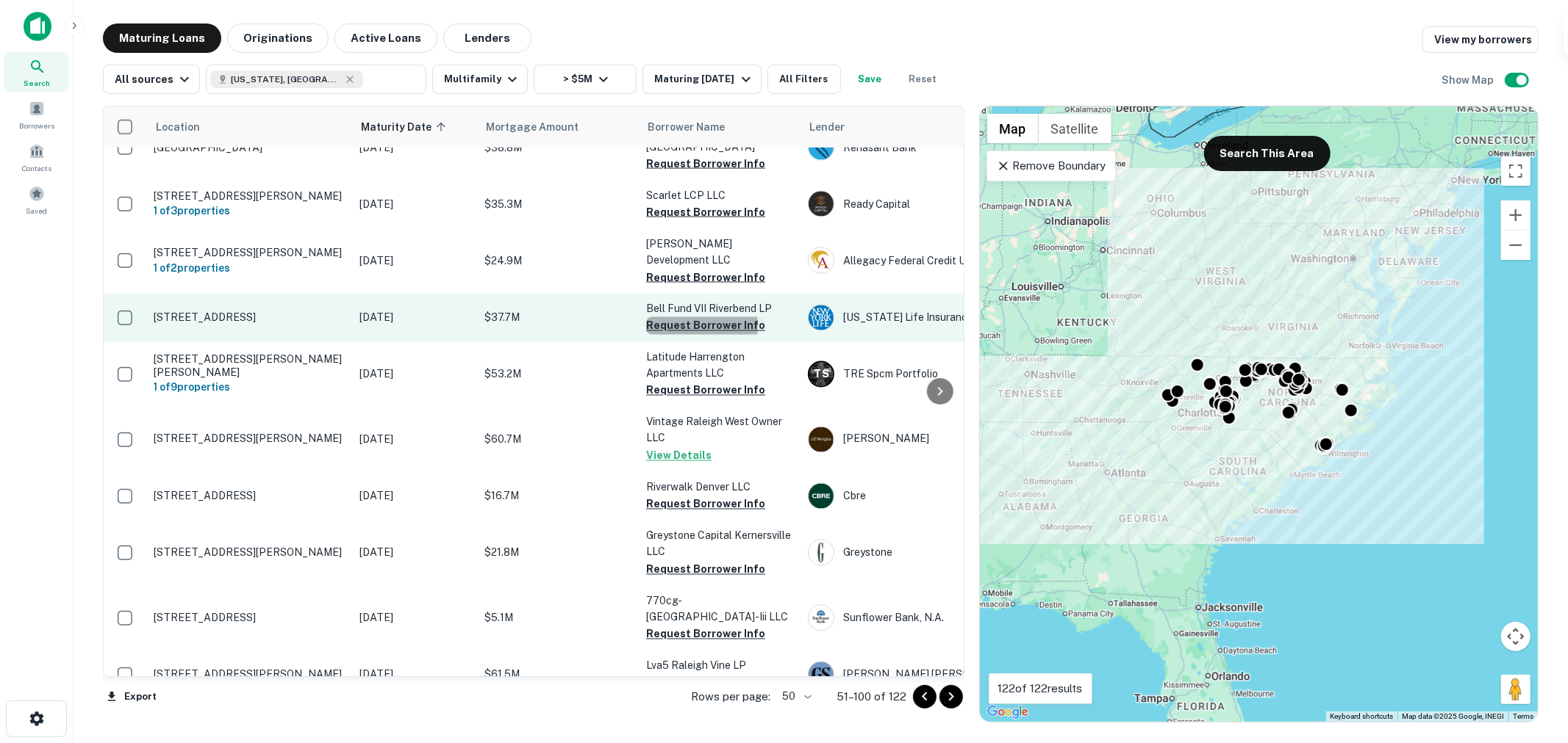
click at [700, 317] on button "Request Borrower Info" at bounding box center [705, 326] width 119 height 17
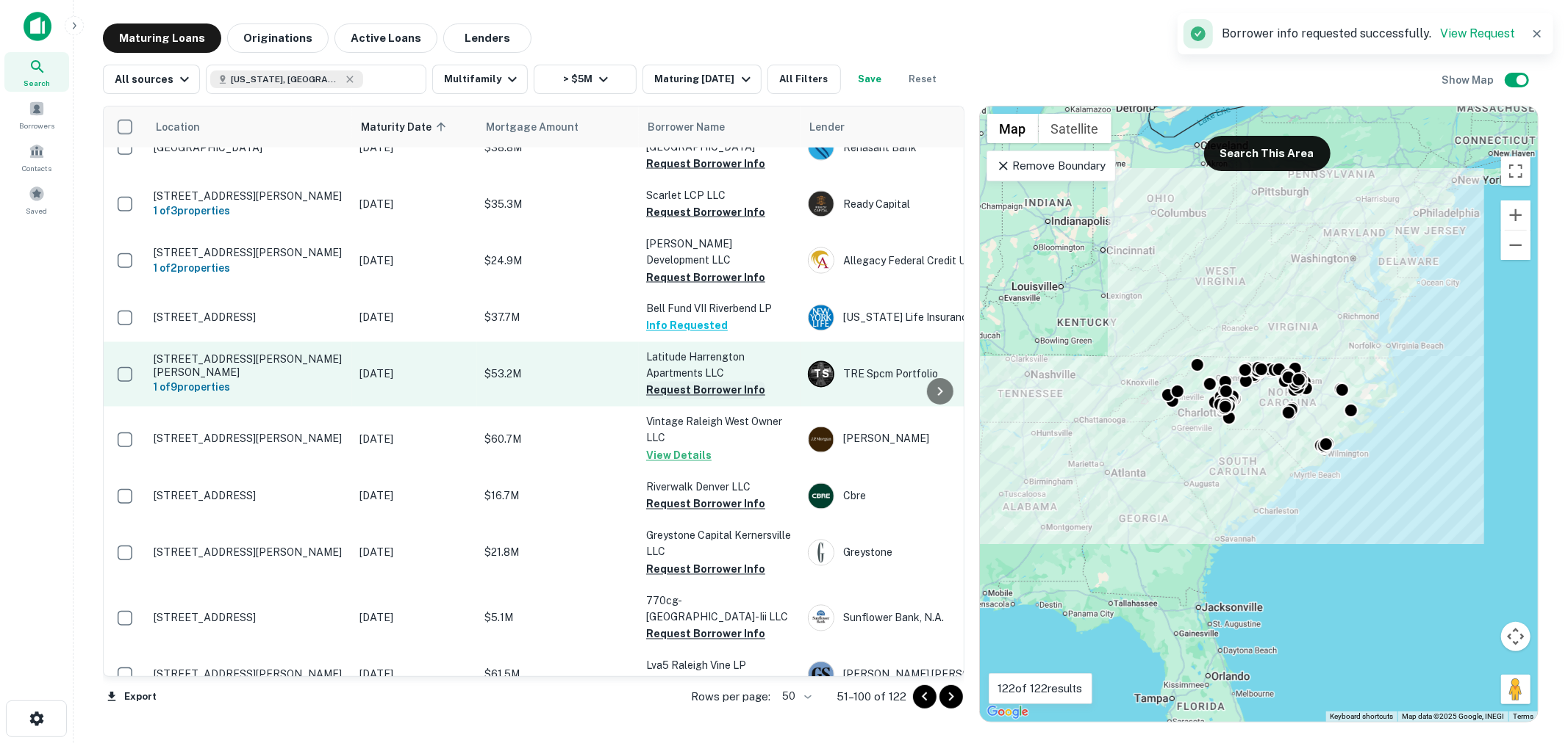
click at [697, 382] on button "Request Borrower Info" at bounding box center [705, 390] width 119 height 17
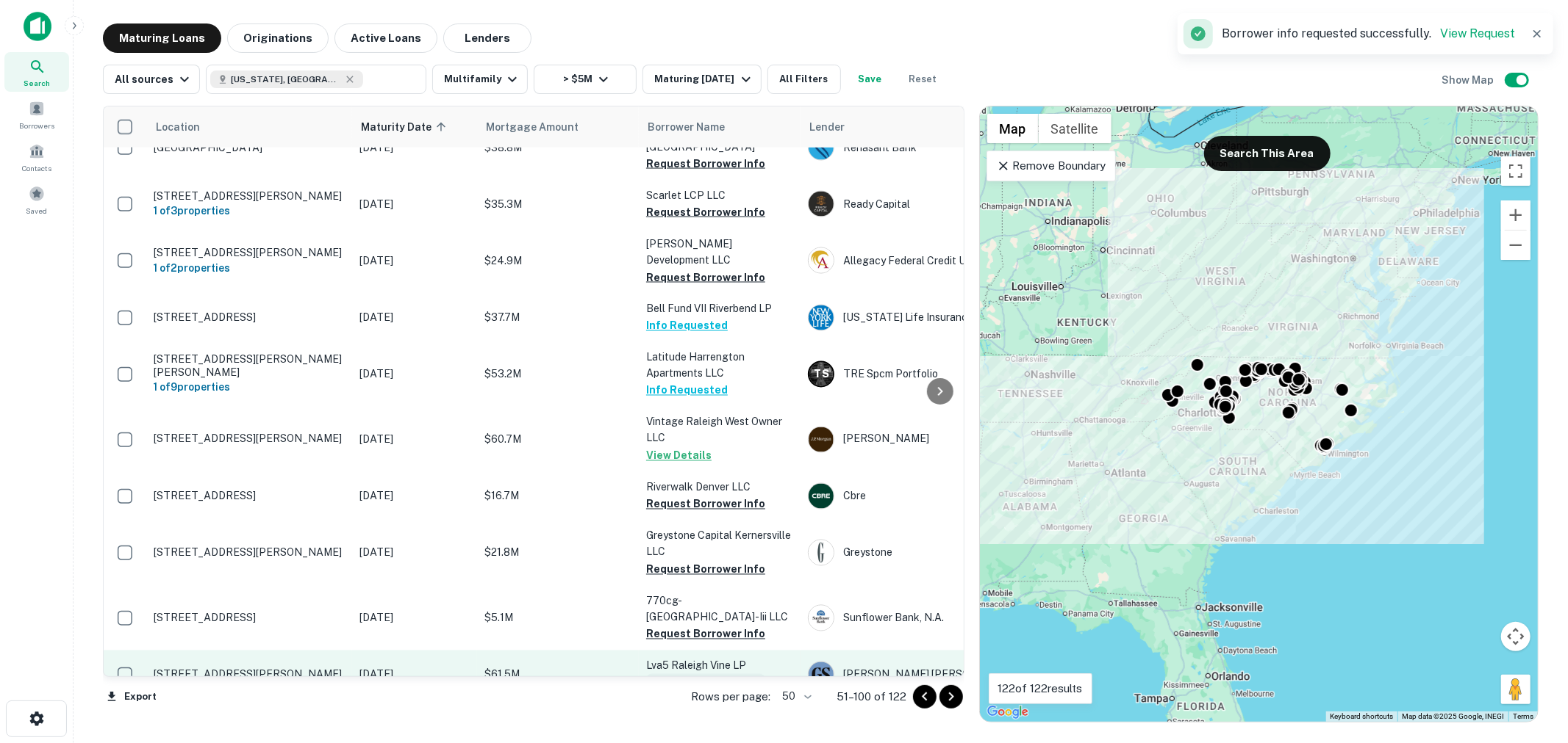
click at [701, 674] on button "Request Borrower Info" at bounding box center [705, 683] width 119 height 17
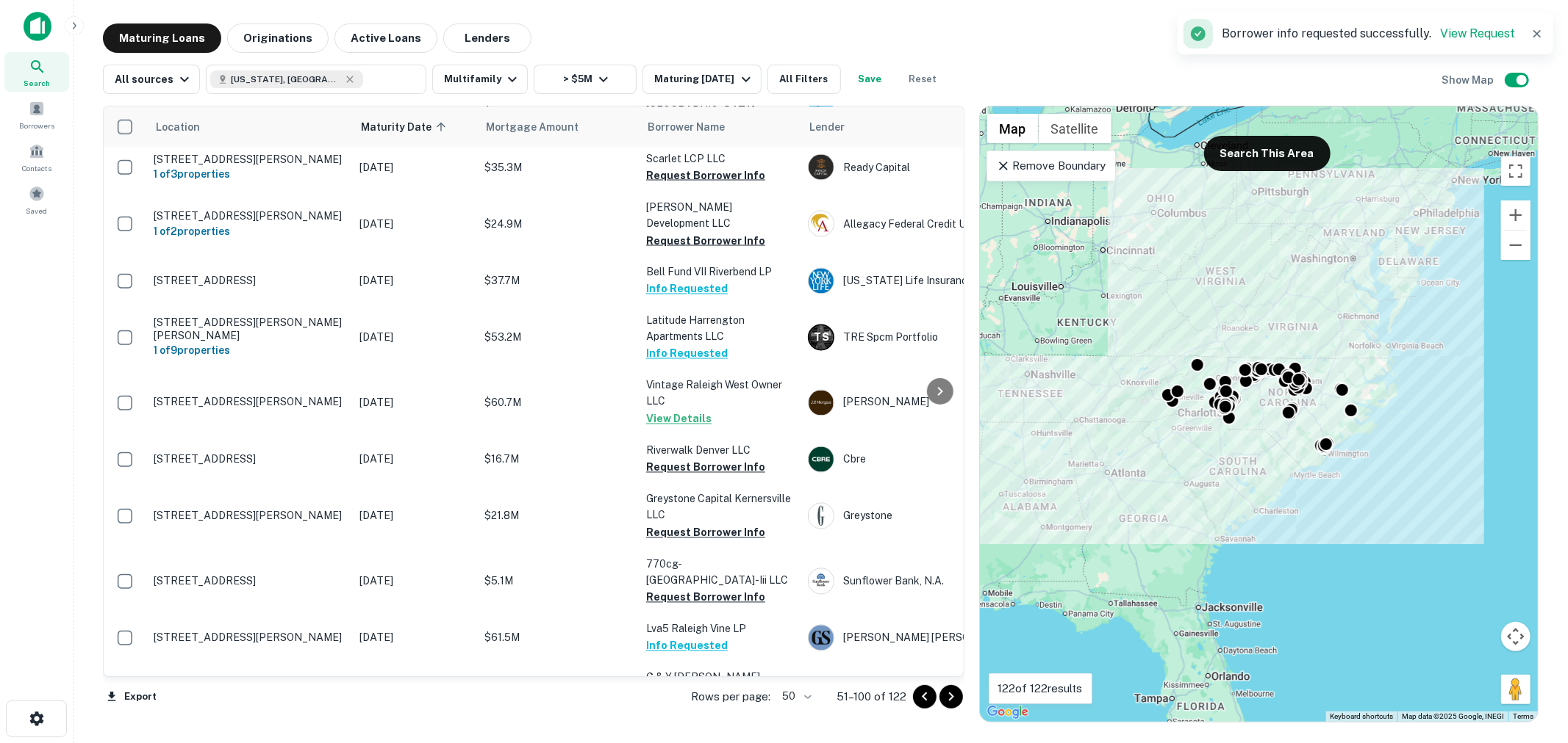
click at [951, 700] on icon "Go to next page" at bounding box center [951, 697] width 17 height 17
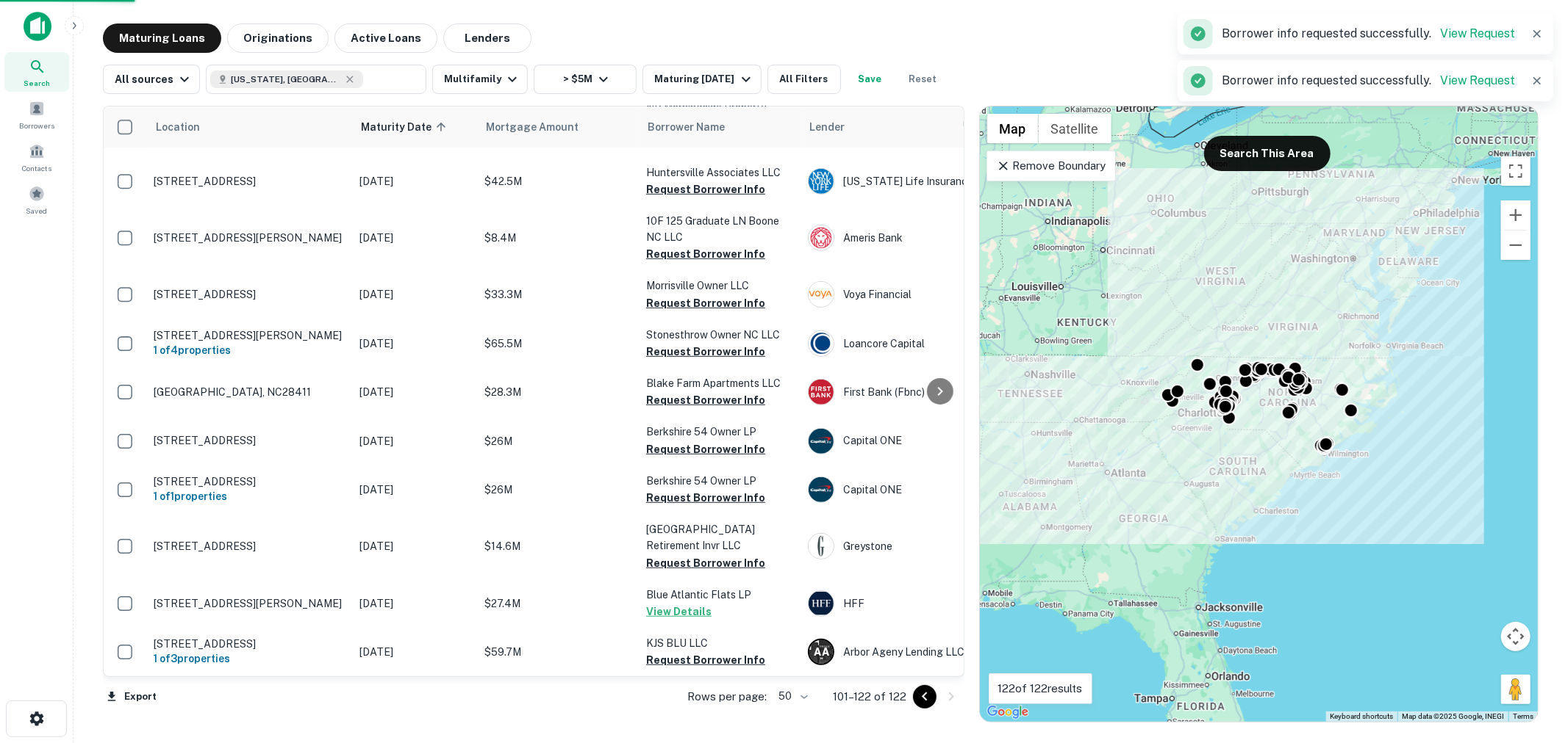
scroll to position [639, 0]
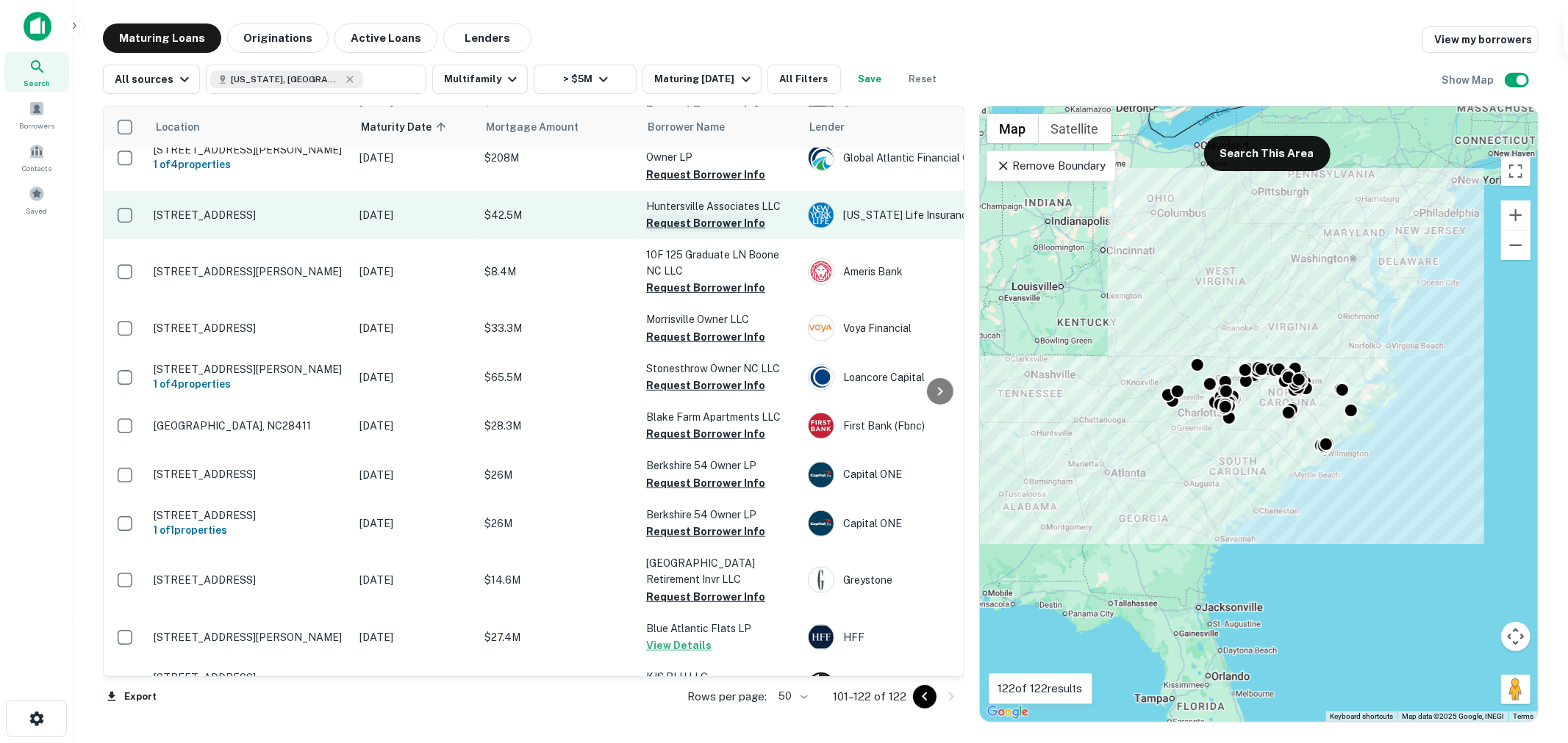
click at [694, 214] on button "Request Borrower Info" at bounding box center [705, 223] width 119 height 17
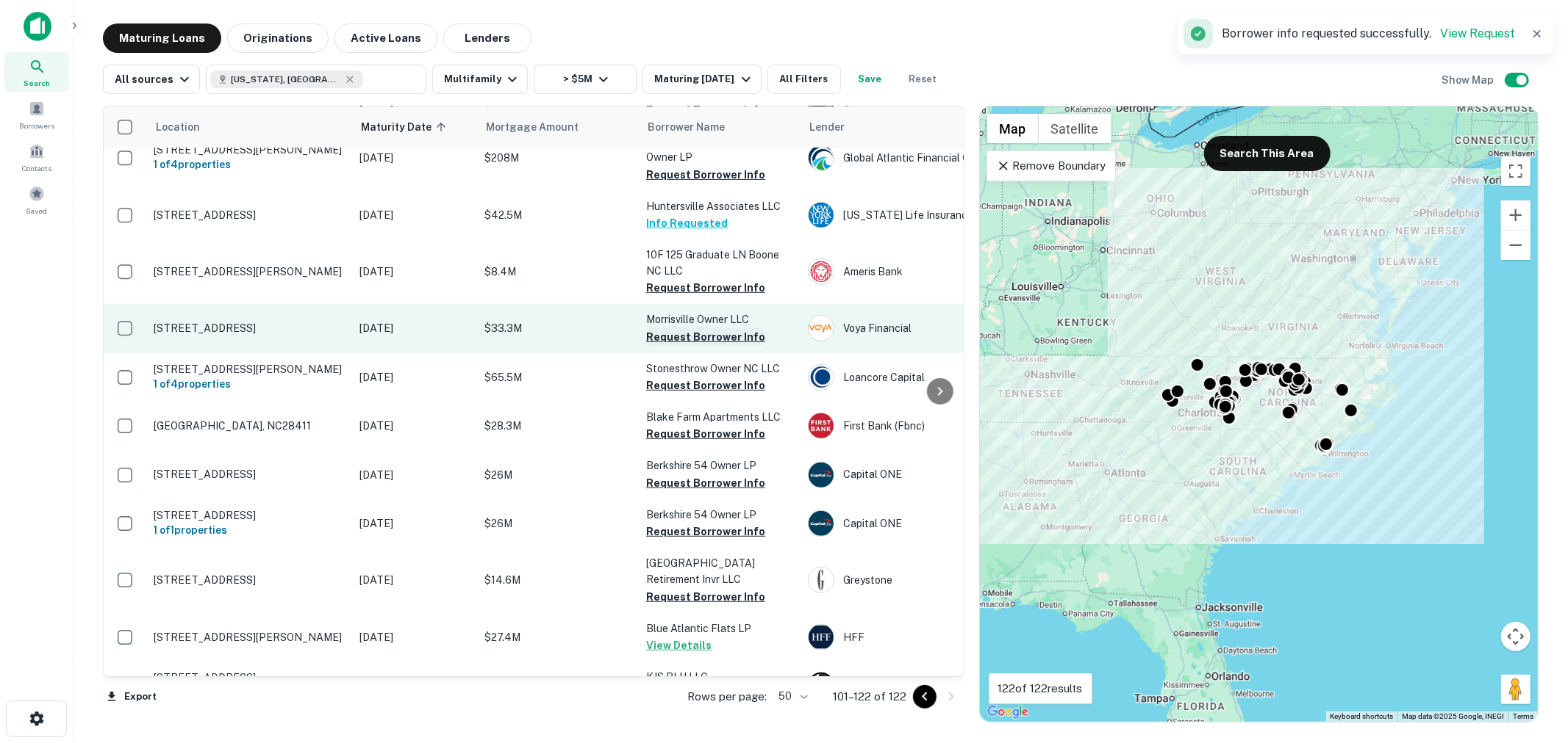
click at [700, 329] on button "Request Borrower Info" at bounding box center [705, 337] width 119 height 17
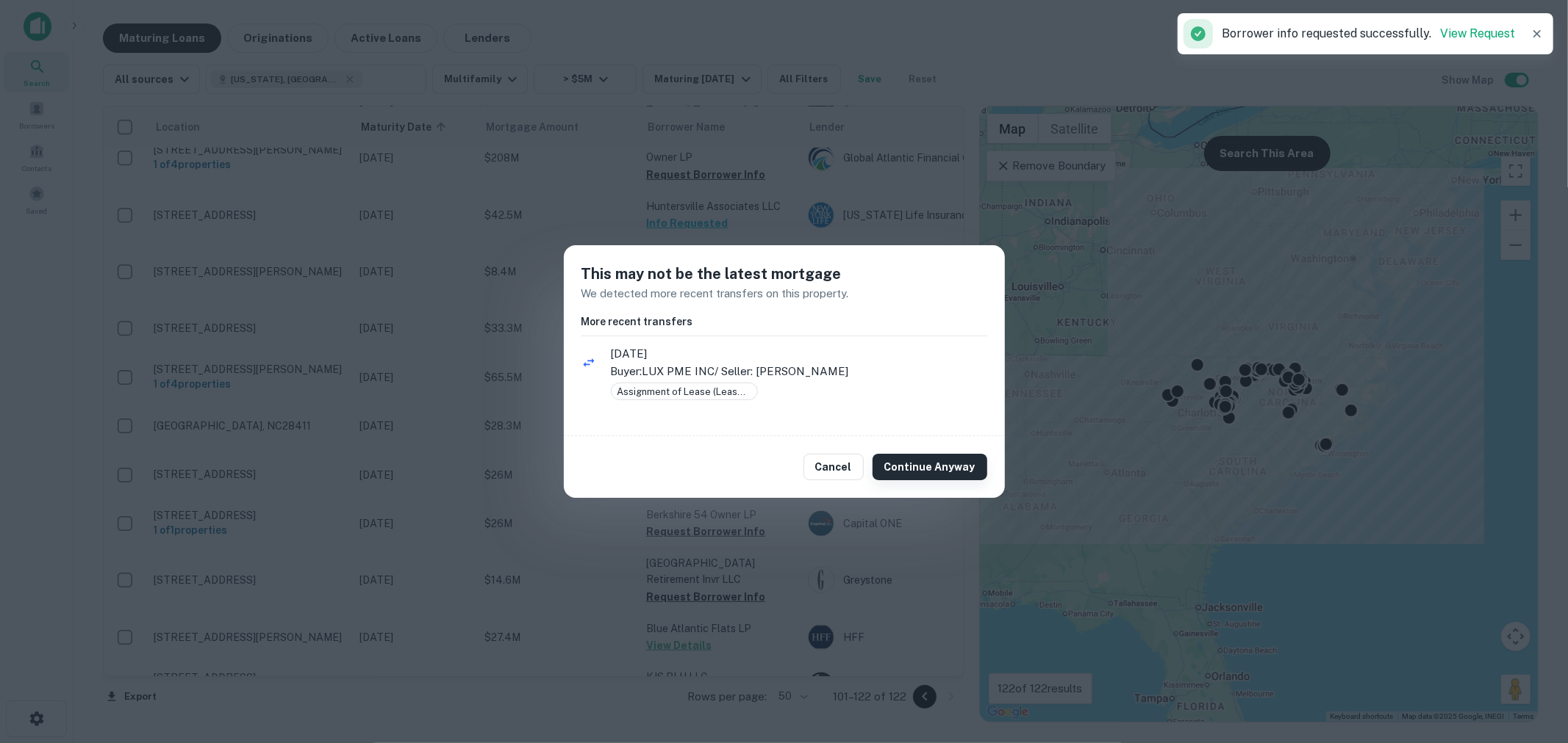
click at [915, 461] on button "Continue Anyway" at bounding box center [930, 467] width 115 height 26
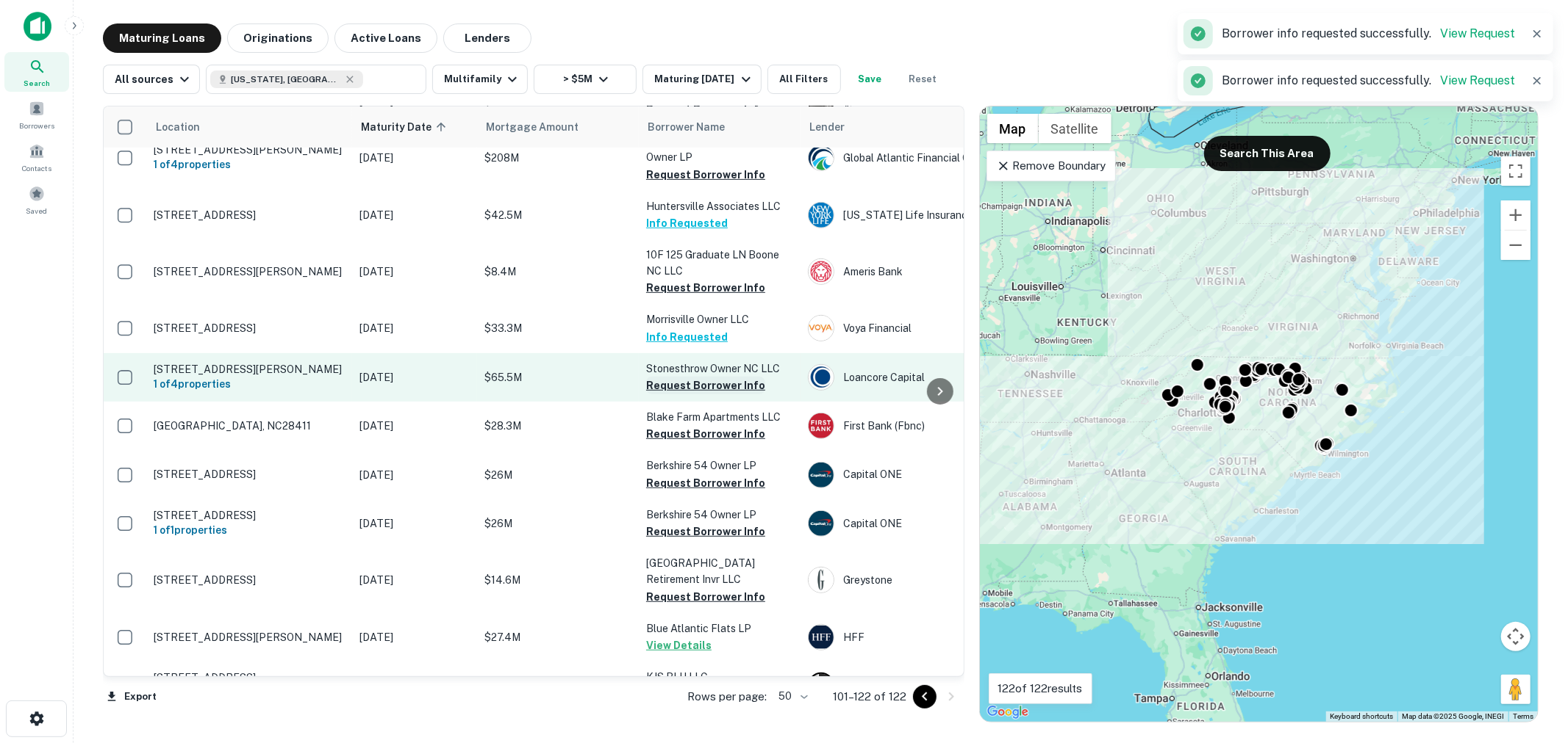
click at [716, 377] on button "Request Borrower Info" at bounding box center [705, 386] width 119 height 17
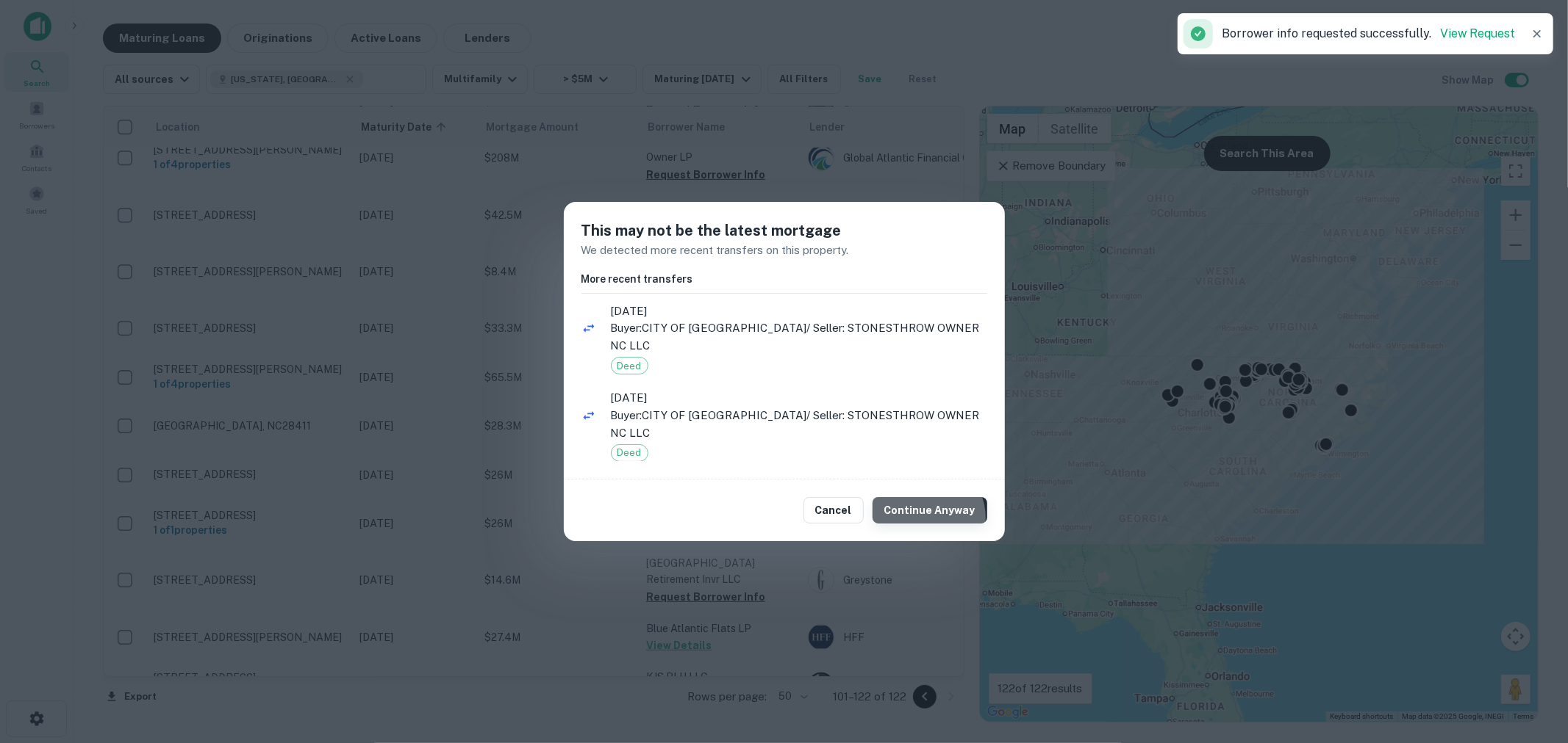
drag, startPoint x: 929, startPoint y: 510, endPoint x: 914, endPoint y: 498, distance: 19.2
click at [928, 511] on button "Continue Anyway" at bounding box center [930, 510] width 115 height 26
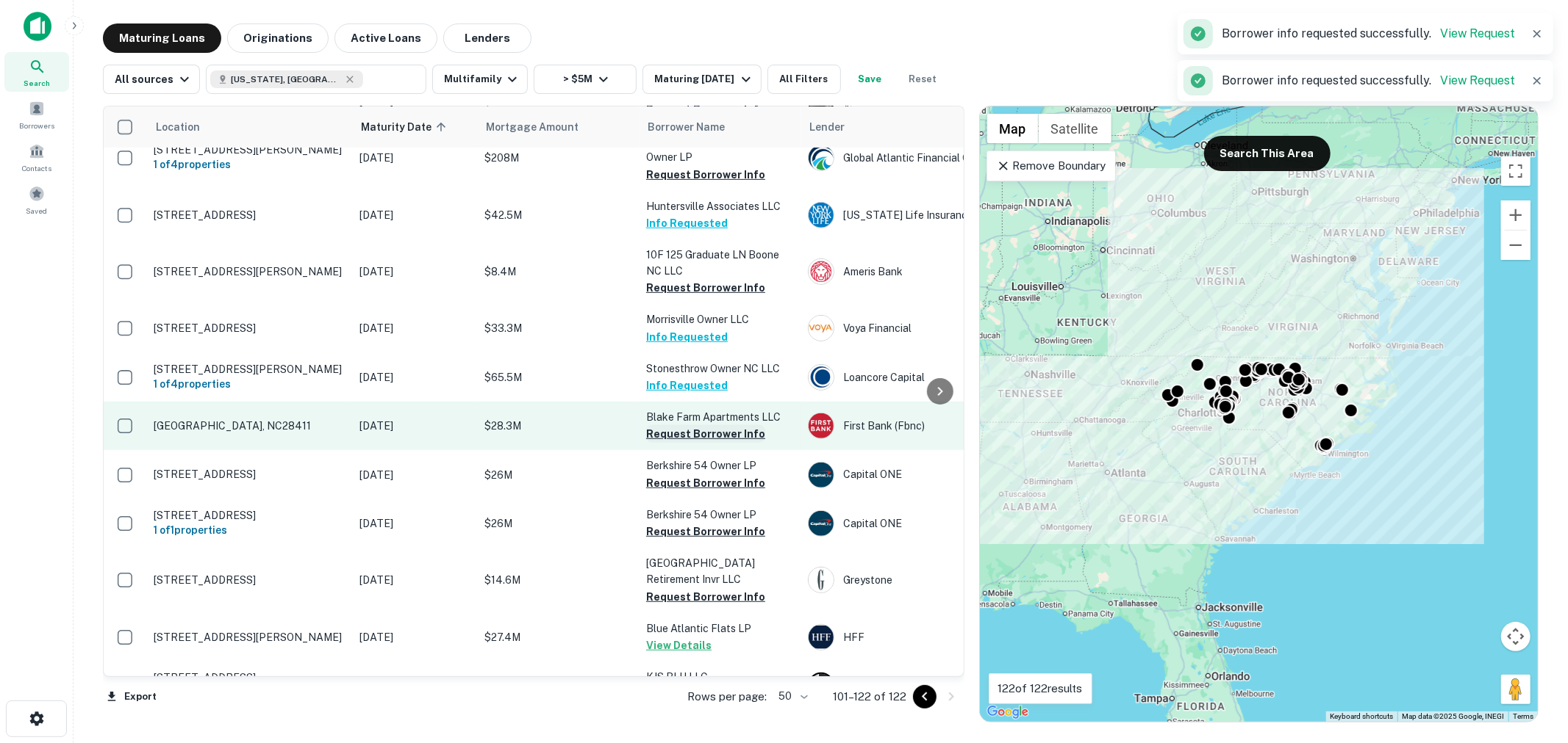
click at [728, 425] on button "Request Borrower Info" at bounding box center [705, 434] width 119 height 17
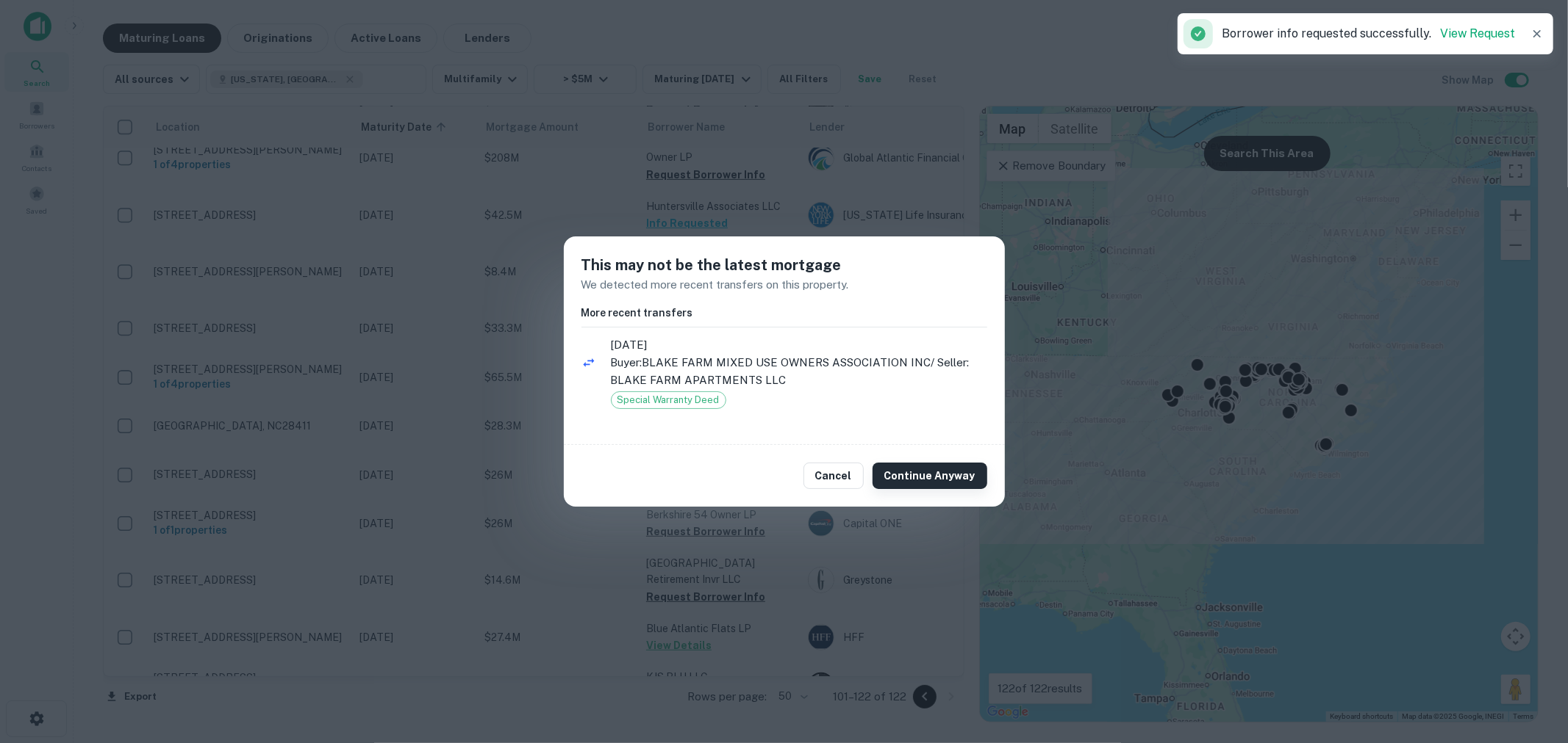
click at [934, 474] on button "Continue Anyway" at bounding box center [930, 475] width 115 height 26
